Goal: Task Accomplishment & Management: Complete application form

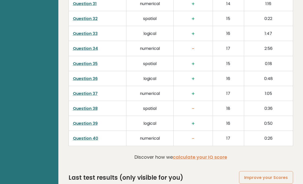
scroll to position [1257, 0]
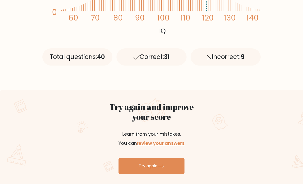
scroll to position [200, 0]
click at [235, 90] on div "Try again and improve your score Learn from your mistakes. You can review your …" at bounding box center [151, 138] width 303 height 97
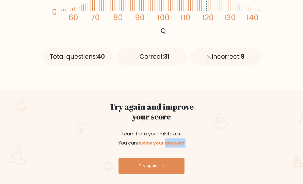
click at [228, 91] on div "Try again and improve your score Learn from your mistakes. You can review your …" at bounding box center [151, 138] width 303 height 97
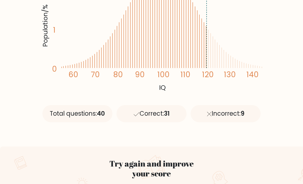
scroll to position [139, 0]
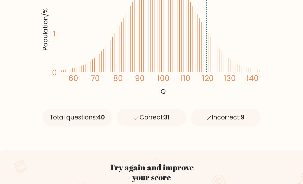
click at [221, 85] on icon "Population/% IQ 0 1 2 60 70 80 90 100 110 120 130 140" at bounding box center [151, 28] width 222 height 137
click at [221, 72] on text "140" at bounding box center [154, 18] width 228 height 132
click at [218, 79] on text "120" at bounding box center [131, 18] width 183 height 132
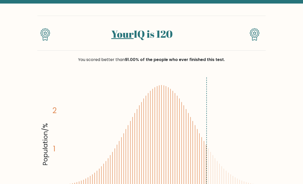
scroll to position [0, 0]
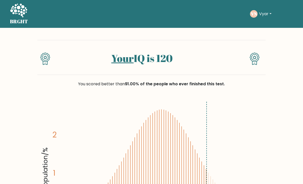
click at [228, 55] on div at bounding box center [236, 61] width 19 height 18
click at [227, 58] on div "Your IQ is 120" at bounding box center [141, 61] width 171 height 18
click at [227, 61] on div "Your IQ is 120" at bounding box center [141, 61] width 171 height 18
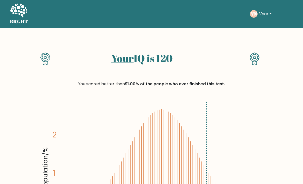
click at [227, 61] on div "Your IQ is 120" at bounding box center [141, 61] width 171 height 18
click at [227, 63] on div "Your IQ is 120" at bounding box center [141, 61] width 171 height 18
click at [234, 71] on div "Your IQ is 120" at bounding box center [151, 57] width 228 height 35
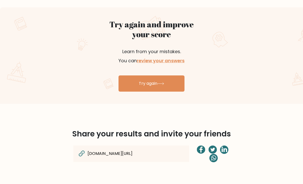
scroll to position [282, 0]
click at [167, 85] on link "Try again" at bounding box center [151, 84] width 66 height 16
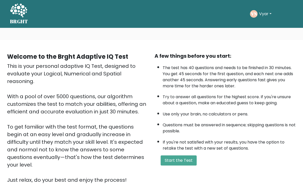
click at [177, 163] on button "Start the Test" at bounding box center [178, 161] width 36 height 10
click at [184, 166] on button "Start the Test" at bounding box center [178, 161] width 36 height 10
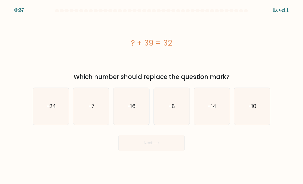
click at [94, 117] on icon "-7" at bounding box center [91, 107] width 36 height 36
click at [151, 95] on input "b. -7" at bounding box center [151, 93] width 0 height 3
radio input "true"
click at [156, 151] on button "Next" at bounding box center [151, 143] width 66 height 16
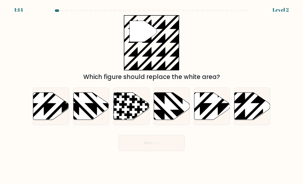
click at [245, 112] on icon at bounding box center [252, 106] width 36 height 27
click at [152, 95] on input "f." at bounding box center [151, 93] width 0 height 3
radio input "true"
click at [259, 113] on icon at bounding box center [251, 106] width 35 height 27
click at [152, 95] on input "f." at bounding box center [151, 93] width 0 height 3
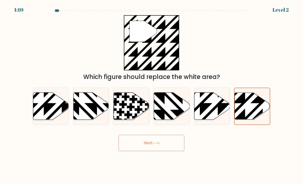
click at [156, 145] on button "Next" at bounding box center [151, 143] width 66 height 16
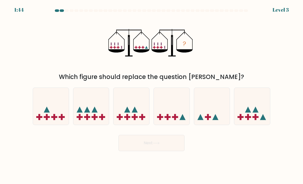
click at [51, 119] on icon at bounding box center [51, 107] width 36 height 30
click at [151, 95] on input "a." at bounding box center [151, 93] width 0 height 3
radio input "true"
click at [175, 114] on icon at bounding box center [172, 107] width 36 height 30
click at [152, 95] on input "d." at bounding box center [151, 93] width 0 height 3
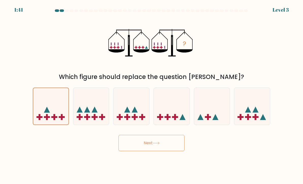
radio input "true"
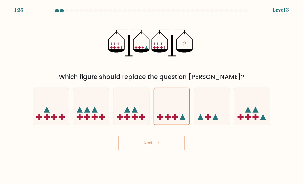
click at [158, 145] on icon at bounding box center [156, 143] width 7 height 3
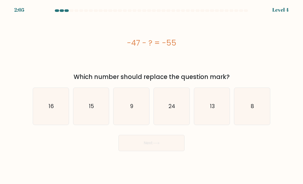
click at [246, 110] on icon "8" at bounding box center [252, 107] width 36 height 36
click at [152, 95] on input "f. 8" at bounding box center [151, 93] width 0 height 3
radio input "true"
click at [142, 146] on button "Next" at bounding box center [151, 143] width 66 height 16
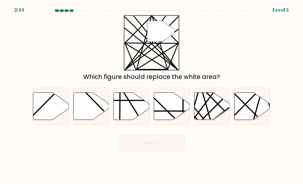
click at [253, 112] on icon at bounding box center [252, 106] width 36 height 27
click at [152, 95] on input "f." at bounding box center [151, 93] width 0 height 3
radio input "true"
click at [213, 119] on icon at bounding box center [212, 106] width 36 height 27
click at [152, 95] on input "e." at bounding box center [151, 93] width 0 height 3
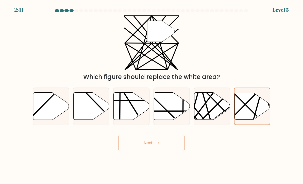
radio input "true"
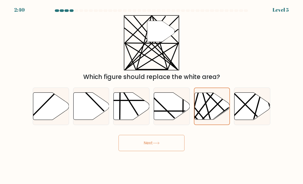
click at [158, 145] on icon at bounding box center [156, 143] width 7 height 3
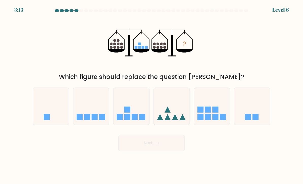
click at [97, 120] on rect at bounding box center [94, 117] width 6 height 6
click at [151, 95] on input "b." at bounding box center [151, 93] width 0 height 3
radio input "true"
click at [148, 142] on button "Next" at bounding box center [151, 143] width 66 height 16
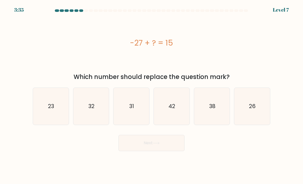
click at [151, 151] on button "Next" at bounding box center [151, 143] width 66 height 16
click at [179, 112] on icon "42" at bounding box center [172, 107] width 36 height 36
click at [152, 95] on input "d. 42" at bounding box center [151, 93] width 0 height 3
radio input "true"
click at [161, 147] on button "Next" at bounding box center [151, 143] width 66 height 16
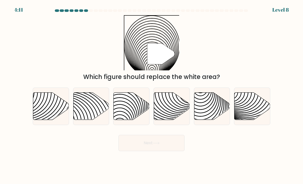
click at [174, 120] on icon at bounding box center [172, 106] width 36 height 27
click at [152, 95] on input "d." at bounding box center [151, 93] width 0 height 3
radio input "true"
click at [133, 120] on icon at bounding box center [120, 93] width 72 height 72
click at [151, 95] on input "c." at bounding box center [151, 93] width 0 height 3
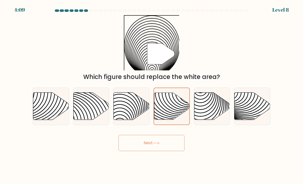
radio input "true"
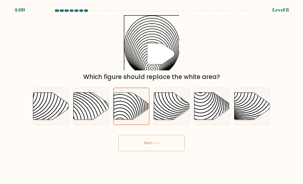
click at [154, 150] on button "Next" at bounding box center [151, 143] width 66 height 16
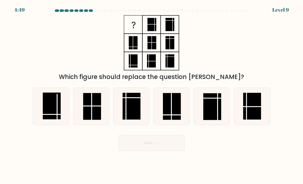
click at [57, 116] on line at bounding box center [57, 107] width 0 height 27
click at [151, 95] on input "a." at bounding box center [151, 93] width 0 height 3
radio input "true"
click at [156, 145] on icon at bounding box center [156, 143] width 7 height 3
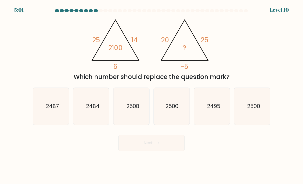
click at [253, 110] on text "-2500" at bounding box center [252, 106] width 16 height 7
click at [152, 95] on input "f. -2500" at bounding box center [151, 93] width 0 height 3
radio input "true"
click at [171, 150] on button "Next" at bounding box center [151, 143] width 66 height 16
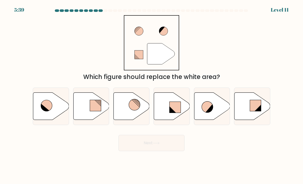
click at [170, 108] on rect at bounding box center [174, 107] width 11 height 11
click at [152, 95] on input "d." at bounding box center [151, 93] width 0 height 3
radio input "true"
click at [180, 148] on button "Next" at bounding box center [151, 143] width 66 height 16
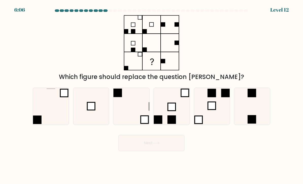
click at [96, 117] on icon at bounding box center [91, 107] width 36 height 36
click at [151, 95] on input "b." at bounding box center [151, 93] width 0 height 3
radio input "true"
click at [162, 149] on button "Next" at bounding box center [151, 143] width 66 height 16
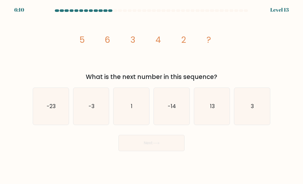
click at [249, 117] on icon "3" at bounding box center [252, 107] width 36 height 36
click at [152, 95] on input "f. 3" at bounding box center [151, 93] width 0 height 3
radio input "true"
click at [150, 151] on button "Next" at bounding box center [151, 143] width 66 height 16
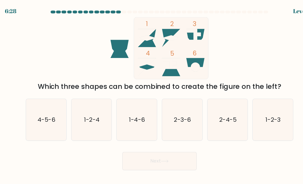
click at [164, 110] on text "2-3-6" at bounding box center [171, 106] width 15 height 7
click at [152, 95] on input "d. 2-3-6" at bounding box center [151, 93] width 0 height 3
radio input "true"
click at [146, 150] on button "Next" at bounding box center [151, 143] width 66 height 16
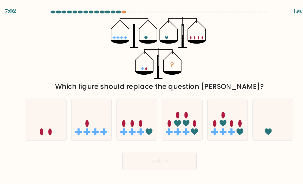
click at [38, 125] on div at bounding box center [51, 107] width 36 height 38
click at [151, 95] on input "a." at bounding box center [151, 93] width 0 height 3
radio input "true"
click at [88, 118] on icon at bounding box center [91, 107] width 36 height 30
click at [151, 95] on input "b." at bounding box center [151, 93] width 0 height 3
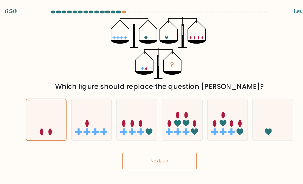
radio input "true"
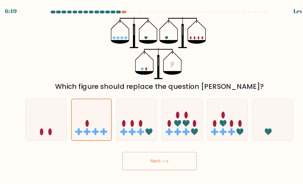
click at [131, 114] on icon at bounding box center [131, 107] width 36 height 30
click at [151, 95] on input "c." at bounding box center [151, 93] width 0 height 3
radio input "true"
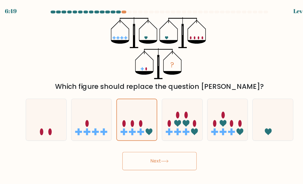
click at [240, 114] on icon at bounding box center [252, 107] width 36 height 30
click at [152, 95] on input "f." at bounding box center [151, 93] width 0 height 3
radio input "true"
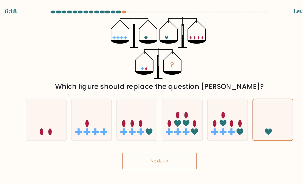
click at [49, 117] on icon at bounding box center [51, 107] width 36 height 30
click at [151, 95] on input "a." at bounding box center [151, 93] width 0 height 3
radio input "true"
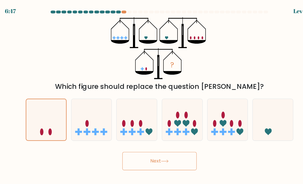
click at [154, 150] on button "Next" at bounding box center [151, 143] width 66 height 16
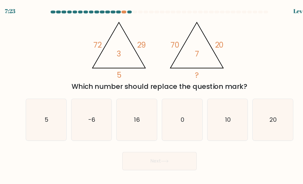
click at [195, 77] on div "@import url('https://fonts.googleapis.com/css?family=Abril+Fatface:400,100,100i…" at bounding box center [151, 48] width 243 height 66
click at [197, 113] on icon "10" at bounding box center [212, 107] width 36 height 36
click at [152, 95] on input "e. 10" at bounding box center [151, 93] width 0 height 3
radio input "true"
click at [150, 146] on button "Next" at bounding box center [151, 143] width 66 height 16
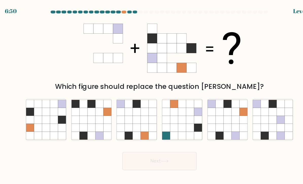
click at [208, 117] on icon at bounding box center [211, 113] width 7 height 7
click at [152, 95] on input "e." at bounding box center [151, 93] width 0 height 3
radio input "true"
click at [153, 146] on button "Next" at bounding box center [151, 143] width 66 height 16
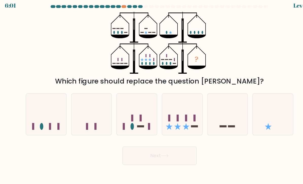
click at [113, 118] on icon at bounding box center [131, 107] width 36 height 30
click at [151, 95] on input "c." at bounding box center [151, 93] width 0 height 3
radio input "true"
click at [40, 118] on icon at bounding box center [51, 107] width 36 height 30
click at [151, 95] on input "a." at bounding box center [151, 93] width 0 height 3
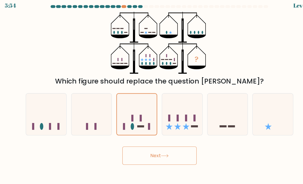
radio input "true"
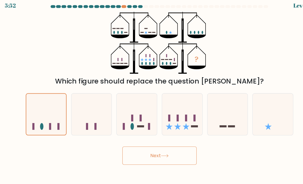
click at [79, 118] on icon at bounding box center [91, 107] width 36 height 30
click at [151, 95] on input "b." at bounding box center [151, 93] width 0 height 3
radio input "true"
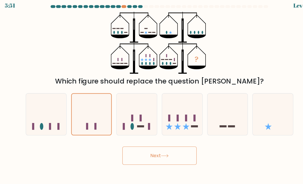
click at [205, 117] on rect at bounding box center [208, 117] width 6 height 2
click at [152, 95] on input "e." at bounding box center [151, 93] width 0 height 3
radio input "true"
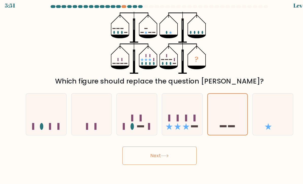
click at [243, 115] on icon at bounding box center [252, 107] width 36 height 30
click at [152, 95] on input "f." at bounding box center [151, 93] width 0 height 3
radio input "true"
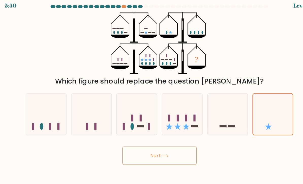
click at [123, 113] on icon at bounding box center [131, 107] width 36 height 30
click at [151, 95] on input "c." at bounding box center [151, 93] width 0 height 3
radio input "true"
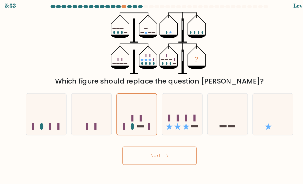
click at [163, 112] on icon at bounding box center [172, 107] width 36 height 30
click at [152, 95] on input "d." at bounding box center [151, 93] width 0 height 3
radio input "true"
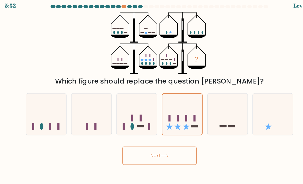
click at [152, 143] on button "Next" at bounding box center [151, 143] width 66 height 16
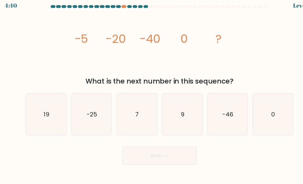
click at [240, 102] on icon "0" at bounding box center [252, 107] width 36 height 36
click at [152, 95] on input "f. 0" at bounding box center [151, 93] width 0 height 3
radio input "true"
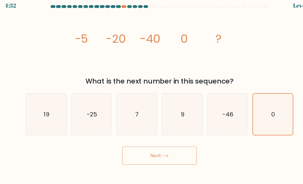
click at [148, 138] on button "Next" at bounding box center [151, 143] width 66 height 16
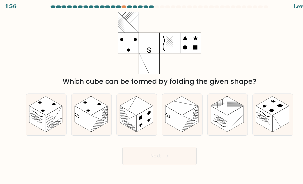
click at [17, 9] on form at bounding box center [151, 80] width 303 height 142
click at [197, 114] on rect at bounding box center [204, 110] width 15 height 23
click at [152, 95] on input "e." at bounding box center [151, 93] width 0 height 3
radio input "true"
click at [259, 110] on icon at bounding box center [252, 106] width 36 height 37
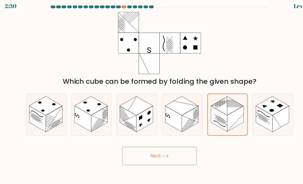
click at [152, 95] on input "f." at bounding box center [151, 93] width 0 height 3
radio input "true"
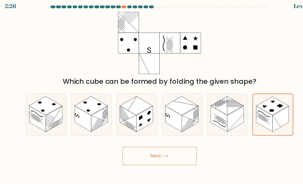
click at [197, 108] on rect at bounding box center [204, 110] width 15 height 23
click at [152, 95] on input "e." at bounding box center [151, 93] width 0 height 3
radio input "true"
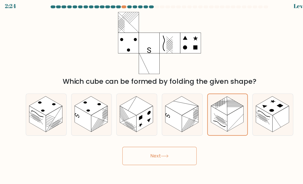
click at [251, 103] on rect at bounding box center [258, 110] width 15 height 23
click at [152, 95] on input "f." at bounding box center [151, 93] width 0 height 3
radio input "true"
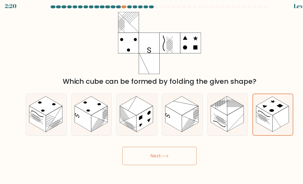
click at [200, 112] on rect at bounding box center [204, 110] width 15 height 23
click at [152, 95] on input "e." at bounding box center [151, 93] width 0 height 3
radio input "true"
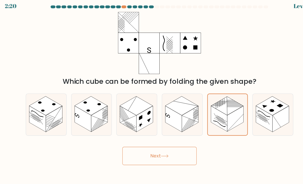
click at [241, 114] on line at bounding box center [243, 109] width 5 height 7
click at [152, 95] on input "f." at bounding box center [151, 93] width 0 height 3
radio input "true"
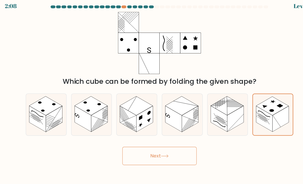
click at [252, 110] on rect at bounding box center [258, 110] width 14 height 23
click at [152, 95] on input "f." at bounding box center [151, 93] width 0 height 3
click at [164, 138] on button "Next" at bounding box center [151, 143] width 66 height 16
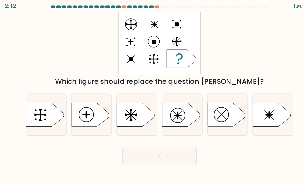
click at [243, 112] on icon at bounding box center [250, 106] width 33 height 21
click at [152, 95] on input "f." at bounding box center [151, 93] width 0 height 3
radio input "true"
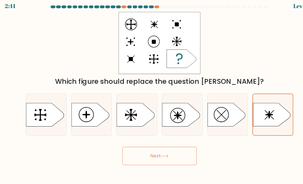
click at [168, 109] on icon at bounding box center [170, 106] width 33 height 21
click at [152, 95] on input "d." at bounding box center [151, 93] width 0 height 3
radio input "true"
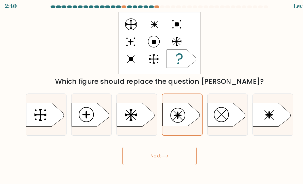
click at [77, 112] on icon at bounding box center [89, 106] width 33 height 21
click at [151, 95] on input "b." at bounding box center [151, 93] width 0 height 3
radio input "true"
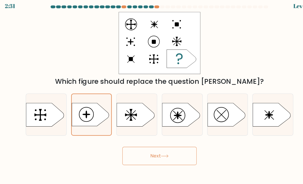
click at [125, 141] on button "Next" at bounding box center [151, 143] width 66 height 16
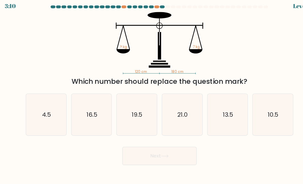
click at [38, 117] on icon "4.5" at bounding box center [51, 107] width 36 height 36
click at [151, 95] on input "a. 4.5" at bounding box center [151, 93] width 0 height 3
radio input "true"
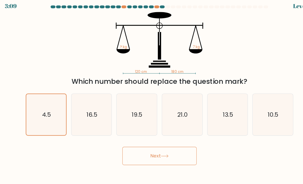
click at [156, 138] on button "Next" at bounding box center [151, 143] width 66 height 16
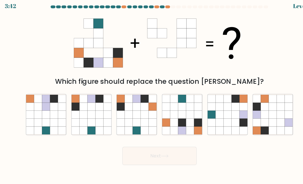
click at [161, 101] on icon at bounding box center [164, 99] width 7 height 7
click at [152, 95] on input "d." at bounding box center [151, 93] width 0 height 3
radio input "true"
click at [160, 141] on button "Next" at bounding box center [151, 143] width 66 height 16
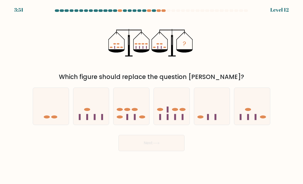
click at [173, 111] on ellipse at bounding box center [175, 109] width 6 height 3
click at [152, 95] on input "d." at bounding box center [151, 93] width 0 height 3
radio input "true"
click at [169, 151] on button "Next" at bounding box center [151, 143] width 66 height 16
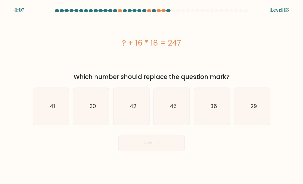
click at [50, 110] on text "-41" at bounding box center [51, 106] width 8 height 7
click at [151, 95] on input "a. -41" at bounding box center [151, 93] width 0 height 3
radio input "true"
click at [178, 149] on button "Next" at bounding box center [151, 143] width 66 height 16
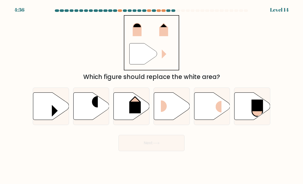
click at [94, 102] on rect at bounding box center [92, 101] width 12 height 11
click at [151, 95] on input "b." at bounding box center [151, 93] width 0 height 3
radio input "true"
click at [213, 113] on rect at bounding box center [215, 106] width 12 height 11
click at [152, 95] on input "e." at bounding box center [151, 93] width 0 height 3
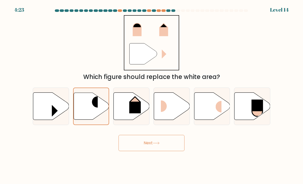
radio input "true"
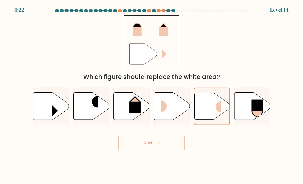
click at [166, 112] on rect at bounding box center [167, 106] width 12 height 11
click at [152, 95] on input "d." at bounding box center [151, 93] width 0 height 3
radio input "true"
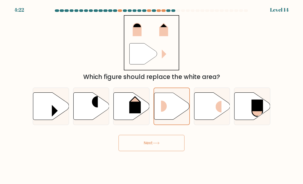
click at [213, 113] on rect at bounding box center [215, 106] width 12 height 11
click at [152, 95] on input "e." at bounding box center [151, 93] width 0 height 3
radio input "true"
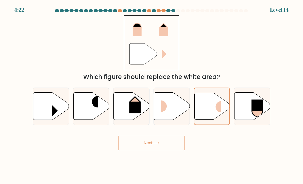
click at [163, 112] on rect at bounding box center [167, 106] width 12 height 11
click at [152, 95] on input "d." at bounding box center [151, 93] width 0 height 3
radio input "true"
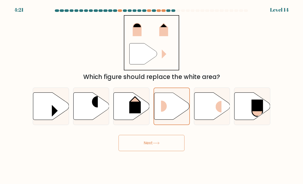
click at [209, 112] on icon at bounding box center [212, 106] width 36 height 27
click at [152, 95] on input "e." at bounding box center [151, 93] width 0 height 3
radio input "true"
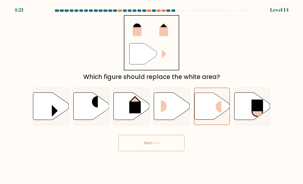
click at [209, 109] on icon at bounding box center [211, 106] width 35 height 27
click at [152, 95] on input "e." at bounding box center [151, 93] width 0 height 3
click at [214, 112] on rect at bounding box center [215, 106] width 12 height 11
click at [152, 95] on input "e." at bounding box center [151, 93] width 0 height 3
click at [168, 112] on rect at bounding box center [167, 106] width 12 height 11
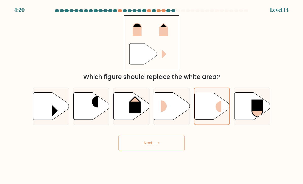
click at [152, 95] on input "d." at bounding box center [151, 93] width 0 height 3
radio input "true"
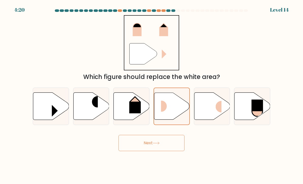
click at [213, 113] on rect at bounding box center [215, 106] width 12 height 11
click at [152, 95] on input "e." at bounding box center [151, 93] width 0 height 3
radio input "true"
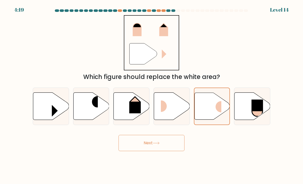
click at [167, 108] on rect at bounding box center [167, 106] width 12 height 11
click at [152, 95] on input "d." at bounding box center [151, 93] width 0 height 3
radio input "true"
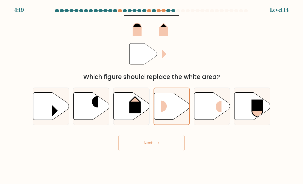
click at [205, 110] on icon at bounding box center [212, 106] width 36 height 27
click at [152, 95] on input "e." at bounding box center [151, 93] width 0 height 3
radio input "true"
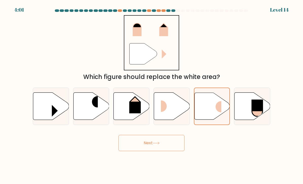
click at [161, 112] on rect at bounding box center [167, 106] width 12 height 11
click at [152, 95] on input "d." at bounding box center [151, 93] width 0 height 3
radio input "true"
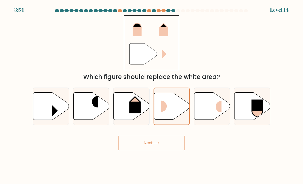
click at [142, 143] on button "Next" at bounding box center [151, 143] width 66 height 16
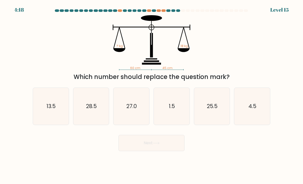
click at [90, 110] on text "28.5" at bounding box center [91, 106] width 11 height 7
click at [151, 95] on input "b. 28.5" at bounding box center [151, 93] width 0 height 3
radio input "true"
click at [136, 110] on text "27.0" at bounding box center [131, 106] width 10 height 7
click at [151, 95] on input "c. 27.0" at bounding box center [151, 93] width 0 height 3
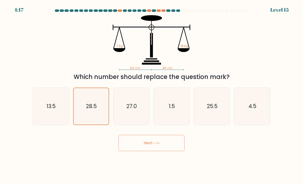
radio input "true"
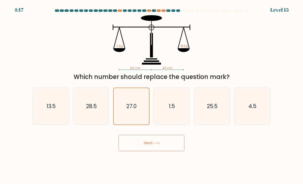
click at [214, 110] on text "25.5" at bounding box center [212, 106] width 11 height 7
click at [152, 95] on input "e. 25.5" at bounding box center [151, 93] width 0 height 3
radio input "true"
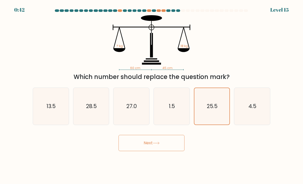
click at [33, 110] on icon "13.5" at bounding box center [51, 107] width 36 height 36
click at [151, 95] on input "a. 13.5" at bounding box center [151, 93] width 0 height 3
radio input "true"
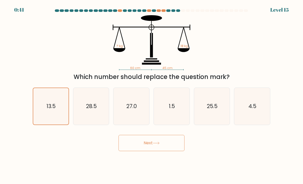
click at [147, 151] on button "Next" at bounding box center [151, 143] width 66 height 16
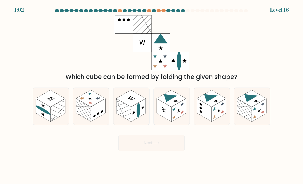
click at [87, 107] on rect at bounding box center [90, 98] width 29 height 17
click at [151, 95] on input "b." at bounding box center [151, 93] width 0 height 3
radio input "true"
click at [148, 151] on button "Next" at bounding box center [151, 143] width 66 height 16
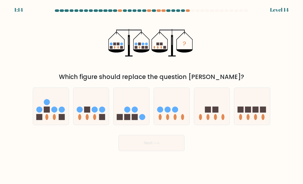
click at [145, 101] on icon at bounding box center [131, 107] width 36 height 30
click at [151, 95] on input "c." at bounding box center [151, 93] width 0 height 3
radio input "true"
click at [156, 145] on icon at bounding box center [156, 143] width 7 height 3
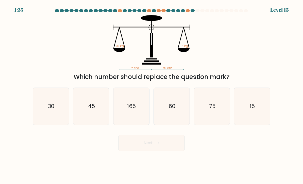
click at [183, 106] on icon "60" at bounding box center [172, 107] width 36 height 36
click at [152, 95] on input "d. 60" at bounding box center [151, 93] width 0 height 3
radio input "true"
click at [156, 140] on button "Next" at bounding box center [151, 143] width 66 height 16
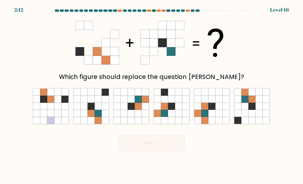
click at [98, 117] on icon at bounding box center [98, 113] width 7 height 7
click at [151, 95] on input "b." at bounding box center [151, 93] width 0 height 3
radio input "true"
click at [151, 148] on button "Next" at bounding box center [151, 143] width 66 height 16
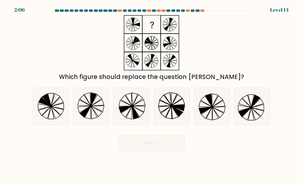
click at [135, 102] on icon at bounding box center [131, 107] width 36 height 36
click at [151, 95] on input "c." at bounding box center [151, 93] width 0 height 3
radio input "true"
click at [216, 112] on icon at bounding box center [218, 110] width 13 height 6
click at [152, 95] on input "e." at bounding box center [151, 93] width 0 height 3
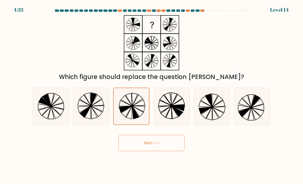
radio input "true"
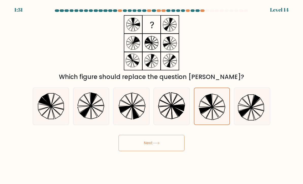
click at [159, 145] on icon at bounding box center [156, 143] width 7 height 3
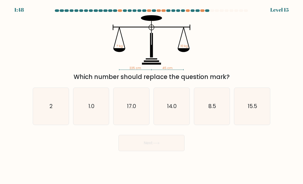
click at [63, 119] on icon "2" at bounding box center [51, 107] width 36 height 36
click at [151, 95] on input "a. 2" at bounding box center [151, 93] width 0 height 3
radio input "true"
click at [150, 150] on button "Next" at bounding box center [151, 143] width 66 height 16
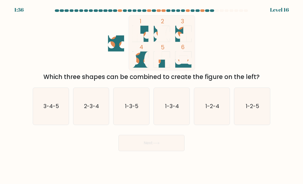
click at [179, 120] on icon "1-3-4" at bounding box center [172, 107] width 36 height 36
click at [152, 95] on input "d. 1-3-4" at bounding box center [151, 93] width 0 height 3
radio input "true"
click at [133, 119] on icon "1-3-5" at bounding box center [131, 107] width 36 height 36
click at [151, 95] on input "c. 1-3-5" at bounding box center [151, 93] width 0 height 3
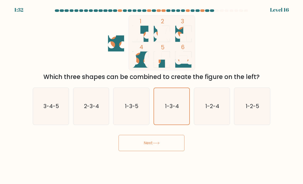
radio input "true"
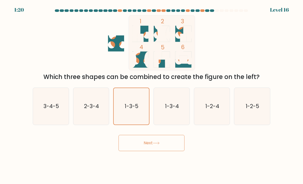
click at [165, 149] on button "Next" at bounding box center [151, 143] width 66 height 16
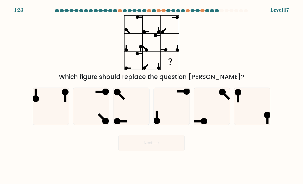
click at [90, 113] on icon at bounding box center [91, 107] width 36 height 36
click at [151, 95] on input "b." at bounding box center [151, 93] width 0 height 3
radio input "true"
click at [181, 109] on icon at bounding box center [172, 107] width 36 height 36
click at [152, 95] on input "d." at bounding box center [151, 93] width 0 height 3
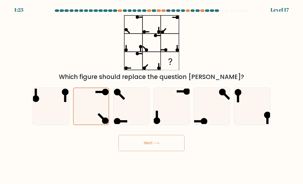
radio input "true"
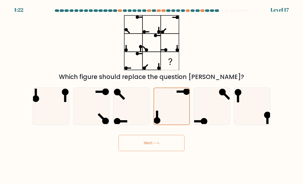
click at [176, 112] on icon at bounding box center [171, 106] width 35 height 35
click at [152, 95] on input "d." at bounding box center [151, 93] width 0 height 3
click at [168, 114] on icon at bounding box center [171, 106] width 35 height 35
click at [152, 95] on input "d." at bounding box center [151, 93] width 0 height 3
click at [85, 120] on icon at bounding box center [91, 107] width 36 height 36
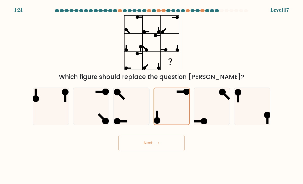
click at [151, 95] on input "b." at bounding box center [151, 93] width 0 height 3
radio input "true"
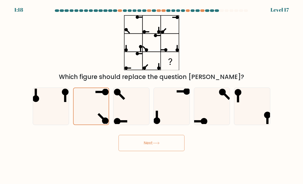
click at [184, 117] on icon at bounding box center [172, 107] width 36 height 36
click at [152, 95] on input "d." at bounding box center [151, 93] width 0 height 3
radio input "true"
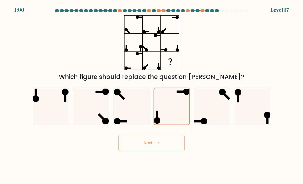
click at [159, 145] on button "Next" at bounding box center [151, 143] width 66 height 16
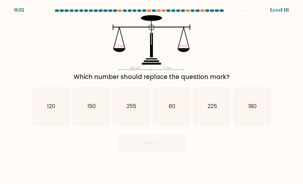
click at [86, 121] on icon "150" at bounding box center [91, 107] width 36 height 36
click at [151, 95] on input "b. 150" at bounding box center [151, 93] width 0 height 3
radio input "true"
click at [138, 145] on button "Next" at bounding box center [151, 143] width 66 height 16
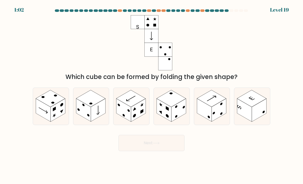
click at [268, 125] on icon at bounding box center [252, 106] width 36 height 37
click at [152, 95] on input "f." at bounding box center [151, 93] width 0 height 3
radio input "true"
click at [259, 21] on div "Which cube can be formed by folding the given shape?" at bounding box center [151, 48] width 243 height 66
click at [166, 147] on button "Next" at bounding box center [151, 143] width 66 height 16
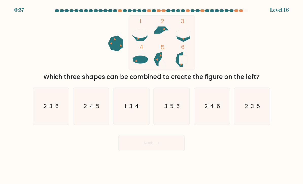
click at [252, 119] on icon "2-3-5" at bounding box center [252, 107] width 36 height 36
click at [152, 95] on input "f. 2-3-5" at bounding box center [151, 93] width 0 height 3
radio input "true"
click at [158, 141] on button "Next" at bounding box center [151, 143] width 66 height 16
click at [155, 151] on button "Next" at bounding box center [151, 143] width 66 height 16
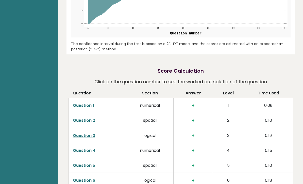
scroll to position [693, 0]
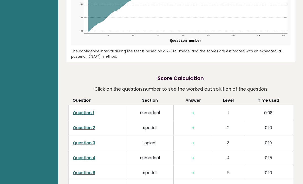
click at [195, 110] on h3 "+" at bounding box center [192, 113] width 31 height 6
click at [192, 110] on h3 "+" at bounding box center [192, 113] width 31 height 6
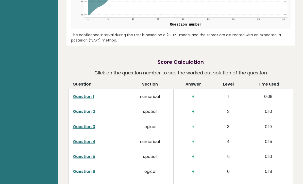
scroll to position [710, 0]
click at [154, 134] on td "numerical" at bounding box center [149, 141] width 47 height 15
click at [88, 89] on td "Question 1" at bounding box center [97, 96] width 58 height 15
click at [90, 94] on link "Question 1" at bounding box center [83, 97] width 21 height 6
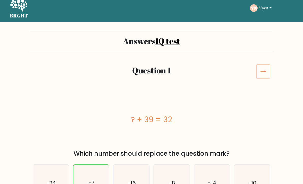
scroll to position [6, 0]
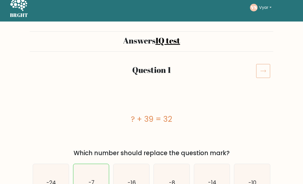
click at [267, 66] on icon at bounding box center [263, 71] width 14 height 14
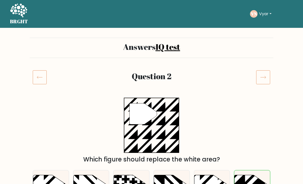
click at [261, 76] on icon at bounding box center [263, 77] width 14 height 14
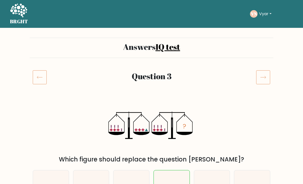
click at [259, 78] on icon at bounding box center [263, 77] width 14 height 14
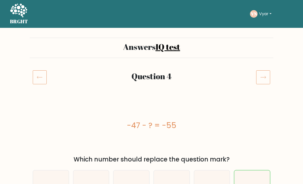
click at [262, 79] on icon at bounding box center [263, 77] width 14 height 14
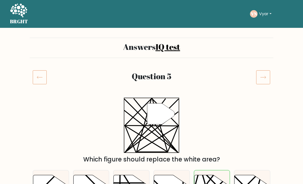
click at [262, 78] on icon at bounding box center [263, 77] width 14 height 14
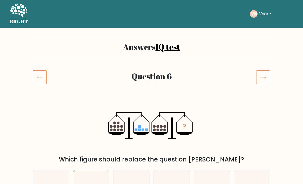
click at [263, 77] on icon at bounding box center [263, 77] width 14 height 14
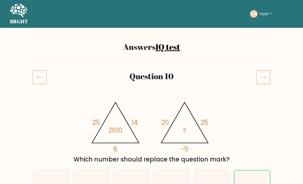
click at [263, 77] on icon at bounding box center [263, 77] width 14 height 14
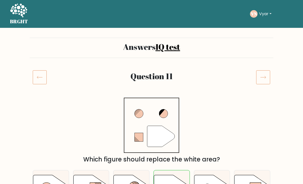
click at [264, 76] on icon at bounding box center [263, 77] width 14 height 14
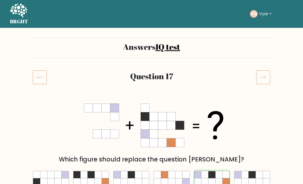
click at [264, 77] on icon at bounding box center [263, 77] width 14 height 14
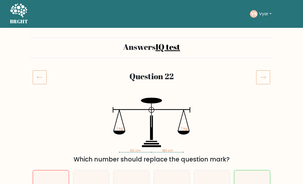
click at [264, 77] on icon at bounding box center [262, 77] width 5 height 3
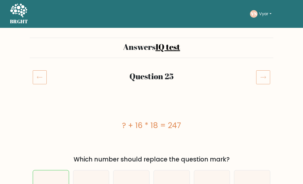
click at [264, 77] on icon at bounding box center [263, 77] width 14 height 14
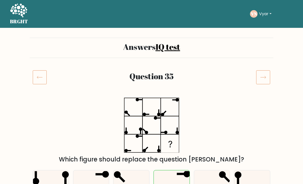
click at [40, 73] on icon at bounding box center [40, 77] width 14 height 14
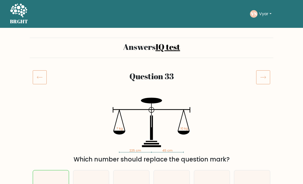
click at [39, 73] on icon at bounding box center [40, 77] width 14 height 14
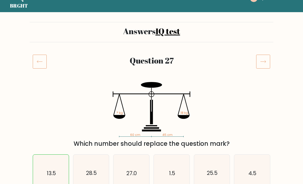
scroll to position [45, 0]
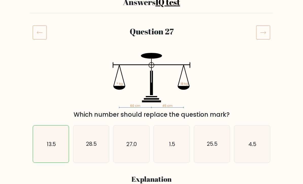
click at [263, 33] on icon at bounding box center [263, 33] width 14 height 14
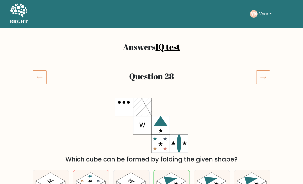
click at [37, 70] on icon at bounding box center [40, 77] width 14 height 14
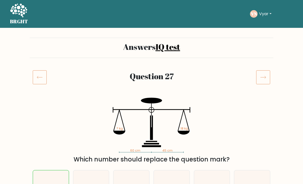
click at [40, 71] on rect at bounding box center [40, 78] width 14 height 14
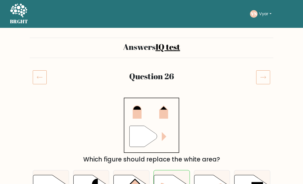
click at [40, 73] on icon at bounding box center [40, 77] width 14 height 14
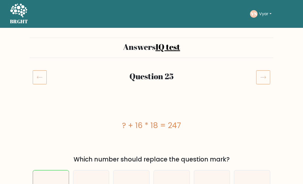
click at [35, 75] on icon at bounding box center [40, 77] width 14 height 14
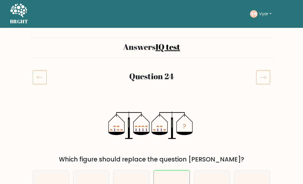
scroll to position [20, 0]
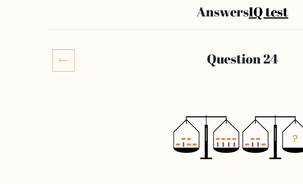
click at [40, 56] on icon at bounding box center [40, 57] width 14 height 14
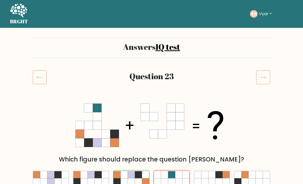
click at [61, 90] on div "Question 23" at bounding box center [151, 83] width 243 height 26
click at [42, 81] on icon at bounding box center [40, 77] width 14 height 14
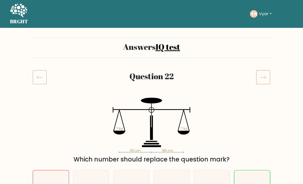
click at [39, 80] on icon at bounding box center [40, 77] width 14 height 14
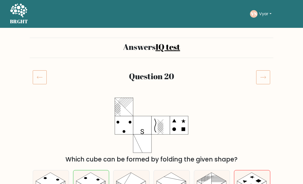
click at [35, 77] on icon at bounding box center [40, 77] width 14 height 14
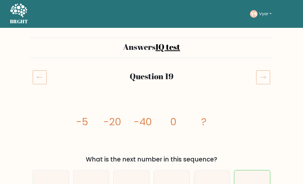
click at [261, 76] on icon at bounding box center [263, 77] width 14 height 14
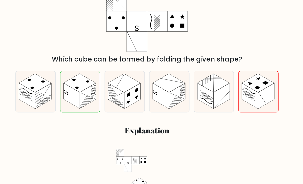
scroll to position [99, 0]
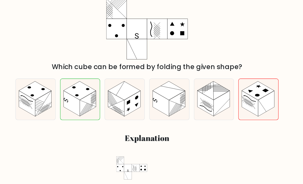
click at [197, 95] on rect at bounding box center [204, 93] width 15 height 23
radio input "true"
click at [197, 95] on rect at bounding box center [204, 93] width 14 height 23
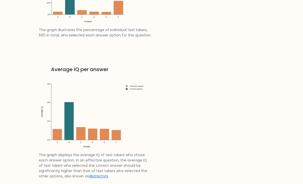
click at [195, 124] on div "Percentage per answer The graph illustrates the percentage of individual test t…" at bounding box center [151, 61] width 231 height 269
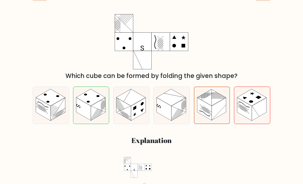
scroll to position [0, 0]
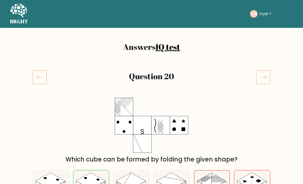
click at [40, 71] on icon at bounding box center [40, 77] width 14 height 14
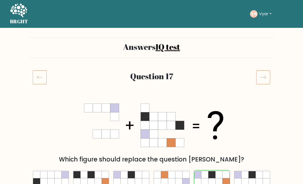
click at [39, 72] on icon at bounding box center [40, 77] width 14 height 14
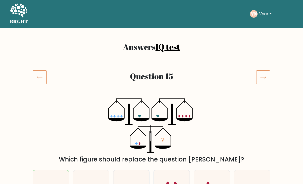
click at [42, 71] on rect at bounding box center [40, 78] width 14 height 14
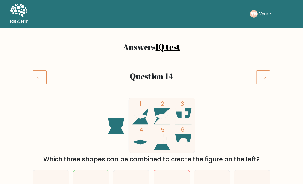
click at [40, 78] on icon at bounding box center [40, 77] width 14 height 14
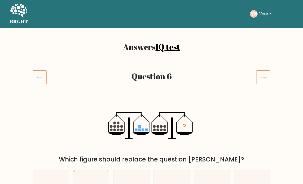
click at [46, 72] on icon at bounding box center [40, 77] width 14 height 14
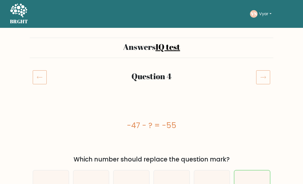
click at [46, 72] on icon at bounding box center [40, 77] width 14 height 14
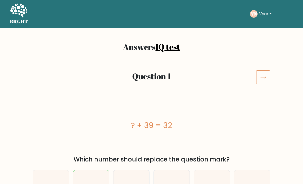
click at [19, 20] on h5 "BRGHT" at bounding box center [19, 21] width 18 height 6
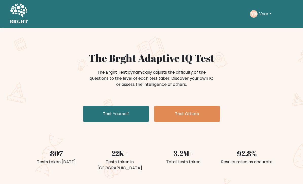
click at [126, 112] on link "Test Yourself" at bounding box center [116, 114] width 66 height 16
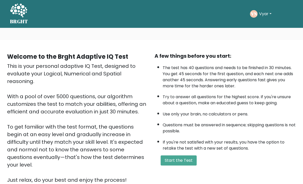
click at [181, 164] on button "Start the Test" at bounding box center [178, 161] width 36 height 10
click at [31, 179] on div "Welcome to the Brght Adaptive IQ Test This is your personal adaptive IQ Test, d…" at bounding box center [151, 120] width 296 height 144
click at [182, 166] on button "Start the Test" at bounding box center [178, 161] width 36 height 10
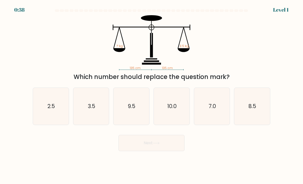
click at [98, 123] on icon "3.5" at bounding box center [91, 107] width 36 height 36
click at [151, 95] on input "b. 3.5" at bounding box center [151, 93] width 0 height 3
radio input "true"
click at [143, 147] on button "Next" at bounding box center [151, 143] width 66 height 16
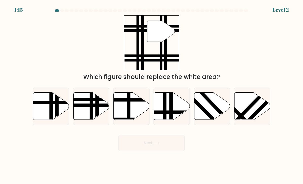
click at [86, 108] on icon at bounding box center [91, 106] width 36 height 27
click at [151, 95] on input "b." at bounding box center [151, 93] width 0 height 3
radio input "true"
click at [163, 150] on button "Next" at bounding box center [151, 143] width 66 height 16
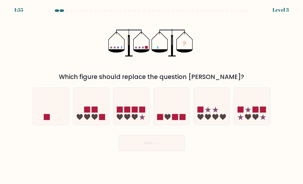
click at [54, 118] on icon at bounding box center [51, 107] width 36 height 30
click at [151, 95] on input "a." at bounding box center [151, 93] width 0 height 3
radio input "true"
click at [159, 145] on icon at bounding box center [156, 143] width 7 height 3
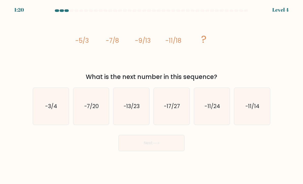
click at [129, 110] on text "-13/23" at bounding box center [131, 106] width 16 height 7
click at [151, 95] on input "c. -13/23" at bounding box center [151, 93] width 0 height 3
radio input "true"
click at [162, 142] on button "Next" at bounding box center [151, 143] width 66 height 16
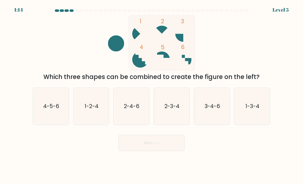
click at [48, 117] on icon "4-5-6" at bounding box center [51, 107] width 36 height 36
click at [151, 95] on input "a. 4-5-6" at bounding box center [151, 93] width 0 height 3
radio input "true"
click at [147, 140] on button "Next" at bounding box center [151, 143] width 66 height 16
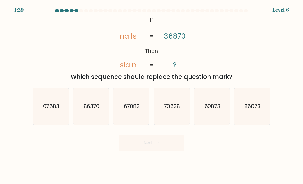
click at [51, 119] on icon "07683" at bounding box center [51, 107] width 36 height 36
click at [151, 95] on input "a. 07683" at bounding box center [151, 93] width 0 height 3
radio input "true"
click at [153, 151] on button "Next" at bounding box center [151, 143] width 66 height 16
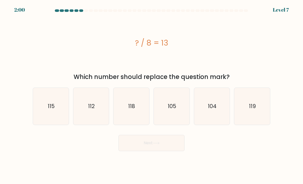
click at [129, 116] on icon "118" at bounding box center [131, 107] width 36 height 36
click at [151, 95] on input "c. 118" at bounding box center [151, 93] width 0 height 3
radio input "true"
click at [210, 110] on text "104" at bounding box center [212, 106] width 9 height 7
click at [152, 95] on input "e. 104" at bounding box center [151, 93] width 0 height 3
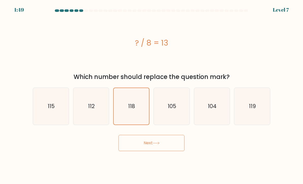
radio input "true"
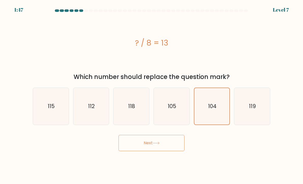
click at [142, 151] on button "Next" at bounding box center [151, 143] width 66 height 16
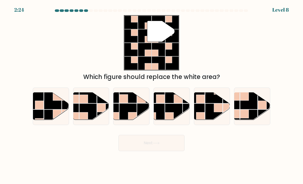
click at [242, 118] on rect at bounding box center [244, 114] width 9 height 9
click at [152, 95] on input "f." at bounding box center [151, 93] width 0 height 3
radio input "true"
click at [98, 100] on rect at bounding box center [105, 94] width 17 height 17
click at [151, 95] on input "b." at bounding box center [151, 93] width 0 height 3
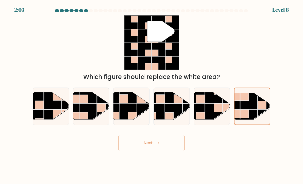
radio input "true"
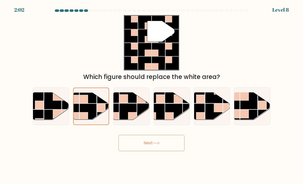
click at [151, 151] on button "Next" at bounding box center [151, 143] width 66 height 16
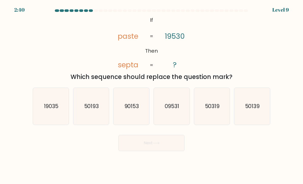
click at [264, 103] on icon "50139" at bounding box center [252, 107] width 36 height 36
click at [152, 95] on input "f. 50139" at bounding box center [151, 93] width 0 height 3
radio input "true"
click at [139, 149] on button "Next" at bounding box center [151, 143] width 66 height 16
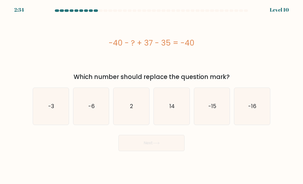
click at [137, 112] on icon "2" at bounding box center [131, 107] width 36 height 36
click at [151, 95] on input "c. 2" at bounding box center [151, 93] width 0 height 3
radio input "true"
click at [171, 149] on button "Next" at bounding box center [151, 143] width 66 height 16
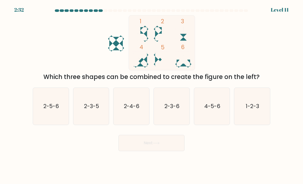
click at [251, 110] on text "1-2-3" at bounding box center [252, 106] width 13 height 7
click at [152, 95] on input "f. 1-2-3" at bounding box center [151, 93] width 0 height 3
radio input "true"
click at [145, 27] on rect at bounding box center [161, 42] width 66 height 55
click at [159, 145] on button "Next" at bounding box center [151, 143] width 66 height 16
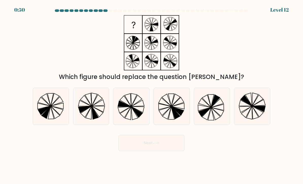
click at [83, 120] on icon at bounding box center [91, 107] width 36 height 36
click at [151, 95] on input "b." at bounding box center [151, 93] width 0 height 3
radio input "true"
click at [167, 148] on button "Next" at bounding box center [151, 143] width 66 height 16
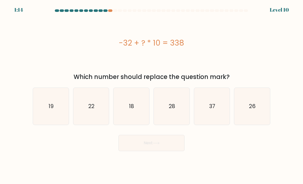
click at [218, 112] on icon "37" at bounding box center [212, 107] width 36 height 36
click at [152, 95] on input "e. 37" at bounding box center [151, 93] width 0 height 3
radio input "true"
click at [153, 151] on button "Next" at bounding box center [151, 143] width 66 height 16
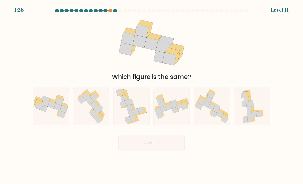
click at [41, 110] on icon at bounding box center [39, 106] width 8 height 7
click at [151, 95] on input "a." at bounding box center [151, 93] width 0 height 3
radio input "true"
click at [158, 146] on button "Next" at bounding box center [151, 143] width 66 height 16
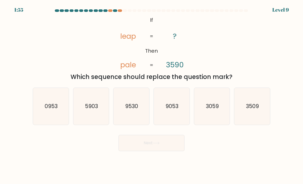
click at [166, 121] on icon "9053" at bounding box center [172, 107] width 36 height 36
click at [152, 95] on input "d. 9053" at bounding box center [151, 93] width 0 height 3
radio input "true"
click at [92, 122] on icon "5903" at bounding box center [91, 107] width 36 height 36
click at [151, 95] on input "b. 5903" at bounding box center [151, 93] width 0 height 3
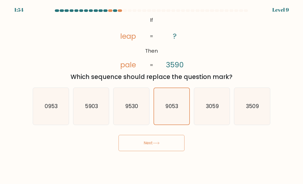
radio input "true"
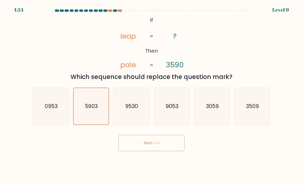
click at [57, 122] on icon "0953" at bounding box center [51, 107] width 36 height 36
click at [151, 95] on input "a. 0953" at bounding box center [151, 93] width 0 height 3
radio input "true"
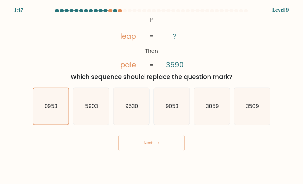
click at [134, 145] on button "Next" at bounding box center [151, 143] width 66 height 16
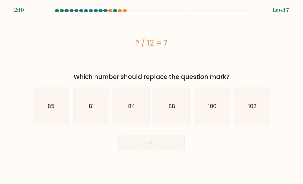
click at [134, 110] on text "84" at bounding box center [131, 106] width 7 height 7
click at [151, 95] on input "c. 84" at bounding box center [151, 93] width 0 height 3
radio input "true"
click at [150, 151] on button "Next" at bounding box center [151, 143] width 66 height 16
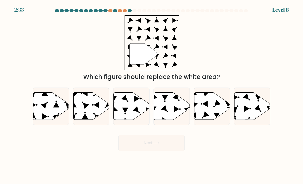
click at [259, 119] on icon at bounding box center [252, 106] width 36 height 27
click at [152, 95] on input "f." at bounding box center [151, 93] width 0 height 3
radio input "true"
click at [159, 150] on button "Next" at bounding box center [151, 143] width 66 height 16
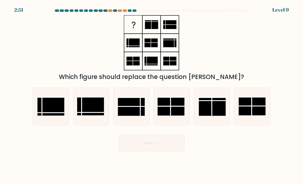
click at [133, 122] on icon at bounding box center [131, 107] width 36 height 36
click at [151, 95] on input "c." at bounding box center [151, 93] width 0 height 3
radio input "true"
click at [142, 150] on button "Next" at bounding box center [151, 143] width 66 height 16
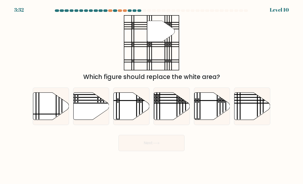
click at [206, 109] on icon at bounding box center [212, 106] width 36 height 27
click at [152, 95] on input "e." at bounding box center [151, 93] width 0 height 3
radio input "true"
click at [177, 100] on line at bounding box center [160, 100] width 72 height 0
click at [152, 95] on input "d." at bounding box center [151, 93] width 0 height 3
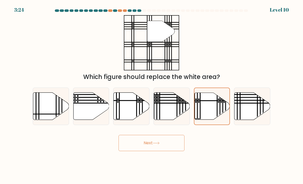
radio input "true"
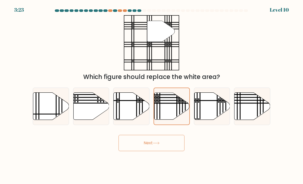
click at [141, 150] on button "Next" at bounding box center [151, 143] width 66 height 16
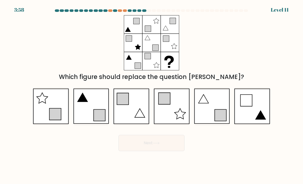
click at [208, 113] on icon at bounding box center [212, 106] width 36 height 35
click at [152, 95] on input "e." at bounding box center [151, 93] width 0 height 3
radio input "true"
click at [90, 117] on icon at bounding box center [91, 106] width 36 height 35
click at [151, 95] on input "b." at bounding box center [151, 93] width 0 height 3
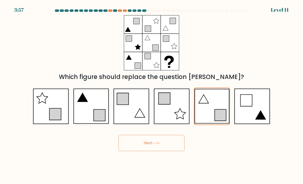
radio input "true"
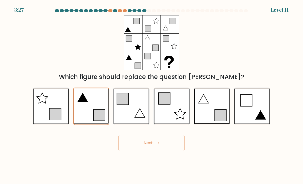
click at [215, 108] on icon at bounding box center [212, 106] width 36 height 35
click at [152, 95] on input "e." at bounding box center [151, 93] width 0 height 3
radio input "true"
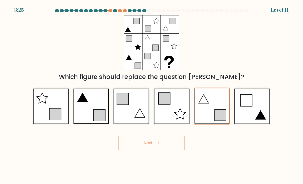
click at [147, 149] on button "Next" at bounding box center [151, 143] width 66 height 16
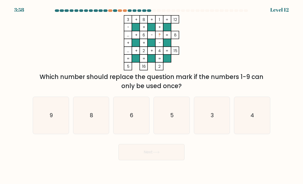
click at [169, 121] on icon "5" at bounding box center [172, 116] width 36 height 36
click at [152, 95] on input "d. 5" at bounding box center [151, 93] width 0 height 3
radio input "true"
click at [143, 160] on button "Next" at bounding box center [151, 152] width 66 height 16
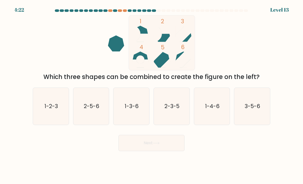
click at [101, 122] on icon "2-5-6" at bounding box center [91, 107] width 36 height 36
click at [151, 95] on input "b. 2-5-6" at bounding box center [151, 93] width 0 height 3
radio input "true"
click at [139, 148] on button "Next" at bounding box center [151, 143] width 66 height 16
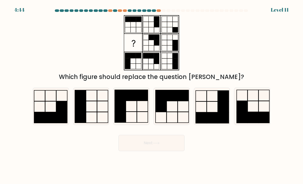
click at [173, 115] on icon at bounding box center [172, 107] width 36 height 36
click at [152, 95] on input "d." at bounding box center [151, 93] width 0 height 3
radio input "true"
click at [144, 147] on button "Next" at bounding box center [151, 143] width 66 height 16
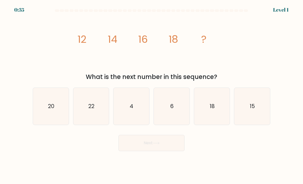
click at [38, 106] on icon "20" at bounding box center [51, 107] width 36 height 36
click at [151, 95] on input "a. 20" at bounding box center [151, 93] width 0 height 3
radio input "true"
click at [159, 151] on button "Next" at bounding box center [151, 143] width 66 height 16
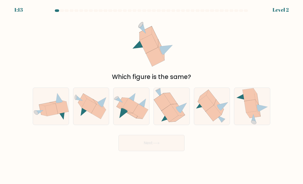
click at [99, 114] on icon at bounding box center [98, 111] width 15 height 15
click at [151, 95] on input "b." at bounding box center [151, 93] width 0 height 3
radio input "true"
click at [165, 149] on button "Next" at bounding box center [151, 143] width 66 height 16
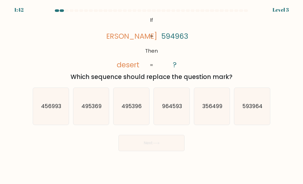
click at [252, 124] on icon "593964" at bounding box center [252, 107] width 36 height 36
click at [152, 95] on input "f. 593964" at bounding box center [151, 93] width 0 height 3
radio input "true"
click at [128, 147] on button "Next" at bounding box center [151, 143] width 66 height 16
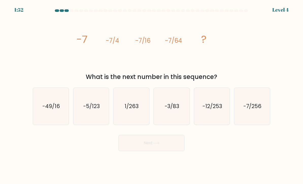
click at [269, 116] on icon "-7/256" at bounding box center [252, 107] width 36 height 36
click at [152, 95] on input "f. -7/256" at bounding box center [151, 93] width 0 height 3
radio input "true"
click at [167, 147] on button "Next" at bounding box center [151, 143] width 66 height 16
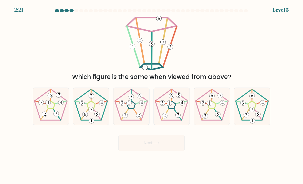
click at [182, 114] on icon at bounding box center [172, 107] width 36 height 36
click at [152, 95] on input "d." at bounding box center [151, 93] width 0 height 3
radio input "true"
click at [126, 118] on 797 at bounding box center [124, 115] width 5 height 5
click at [151, 95] on input "c." at bounding box center [151, 93] width 0 height 3
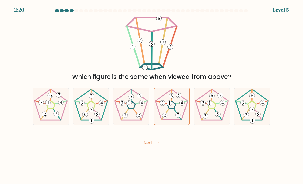
radio input "true"
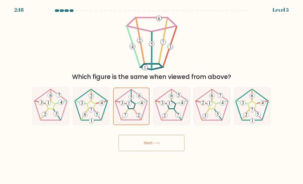
click at [174, 122] on icon at bounding box center [172, 107] width 36 height 36
click at [152, 95] on input "d." at bounding box center [151, 93] width 0 height 3
radio input "true"
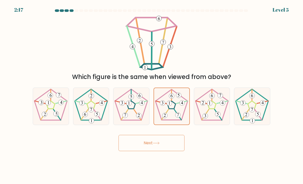
click at [134, 123] on icon at bounding box center [131, 107] width 36 height 36
click at [151, 95] on input "c." at bounding box center [151, 93] width 0 height 3
radio input "true"
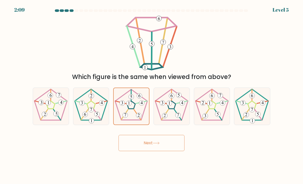
click at [141, 145] on button "Next" at bounding box center [151, 143] width 66 height 16
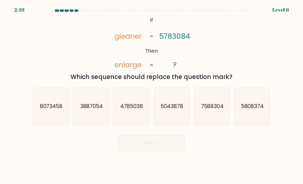
click at [98, 121] on icon "3887054" at bounding box center [91, 107] width 36 height 36
click at [151, 95] on input "b. 3887054" at bounding box center [151, 93] width 0 height 3
radio input "true"
click at [48, 116] on icon "8073458" at bounding box center [51, 107] width 36 height 36
click at [151, 95] on input "a. 8073458" at bounding box center [151, 93] width 0 height 3
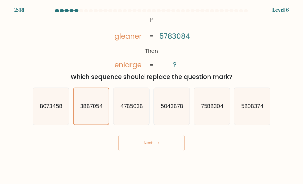
radio input "true"
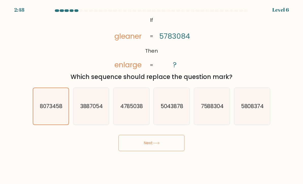
click at [90, 110] on text "3887054" at bounding box center [91, 106] width 23 height 7
click at [151, 95] on input "b. 3887054" at bounding box center [151, 93] width 0 height 3
radio input "true"
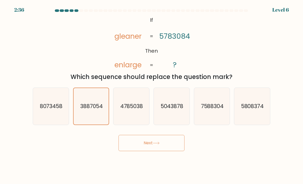
click at [47, 122] on icon "8073458" at bounding box center [51, 107] width 36 height 36
click at [151, 95] on input "a. 8073458" at bounding box center [151, 93] width 0 height 3
radio input "true"
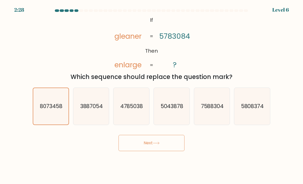
click at [157, 145] on button "Next" at bounding box center [151, 143] width 66 height 16
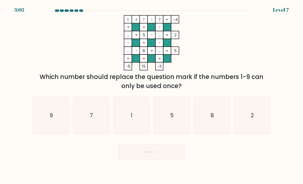
click at [257, 123] on icon "2" at bounding box center [252, 116] width 36 height 36
click at [152, 95] on input "f. 2" at bounding box center [151, 93] width 0 height 3
radio input "true"
click at [160, 153] on button "Next" at bounding box center [151, 152] width 66 height 16
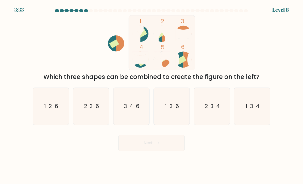
click at [126, 110] on text "3-4-6" at bounding box center [132, 106] width 16 height 7
click at [151, 95] on input "c. 3-4-6" at bounding box center [151, 93] width 0 height 3
radio input "true"
click at [152, 151] on button "Next" at bounding box center [151, 143] width 66 height 16
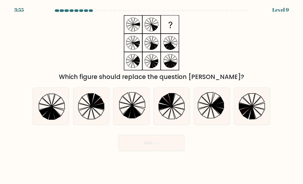
click at [135, 112] on icon at bounding box center [131, 107] width 36 height 36
click at [151, 95] on input "c." at bounding box center [151, 93] width 0 height 3
radio input "true"
click at [148, 144] on button "Next" at bounding box center [151, 143] width 66 height 16
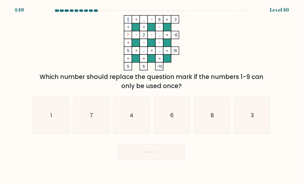
click at [98, 44] on icon "1 + ... - 6 3 + + - ? - 2 - ... -8 + - - 5 + ... + ... = 16 = = = = 9 6 -10 =" at bounding box center [151, 42] width 152 height 55
click at [257, 127] on icon "3" at bounding box center [252, 116] width 36 height 36
click at [152, 95] on input "f. 3" at bounding box center [151, 93] width 0 height 3
radio input "true"
click at [152, 157] on button "Next" at bounding box center [151, 152] width 66 height 16
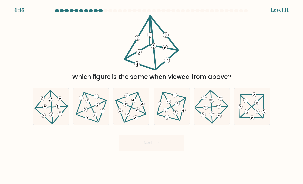
click at [135, 111] on icon at bounding box center [131, 107] width 30 height 30
click at [151, 95] on input "c." at bounding box center [151, 93] width 0 height 3
radio input "true"
click at [154, 146] on button "Next" at bounding box center [151, 143] width 66 height 16
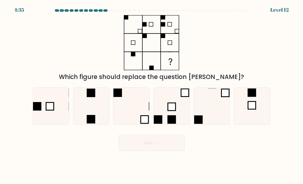
scroll to position [3, 0]
click at [40, 111] on rect at bounding box center [37, 106] width 9 height 9
click at [151, 95] on input "a." at bounding box center [151, 93] width 0 height 3
radio input "true"
click at [242, 42] on div "Which figure should replace the question mark?" at bounding box center [151, 48] width 243 height 66
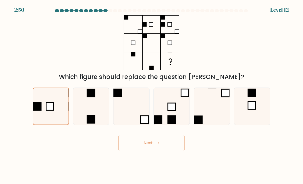
click at [86, 114] on icon at bounding box center [91, 107] width 36 height 36
click at [151, 95] on input "b." at bounding box center [151, 93] width 0 height 3
radio input "true"
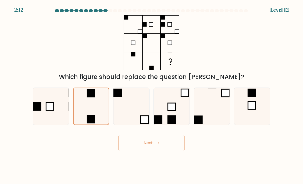
click at [160, 149] on button "Next" at bounding box center [151, 143] width 66 height 16
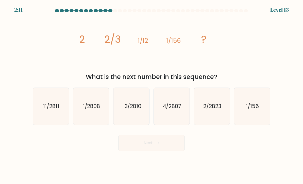
click at [163, 147] on button "Next" at bounding box center [151, 143] width 66 height 16
click at [214, 52] on icon "image/svg+xml 2 2/3 1/12 1/156 ?" at bounding box center [151, 42] width 152 height 55
click at [255, 107] on text "1/156" at bounding box center [252, 106] width 13 height 7
click at [152, 95] on input "f. 1/156" at bounding box center [151, 93] width 0 height 3
radio input "true"
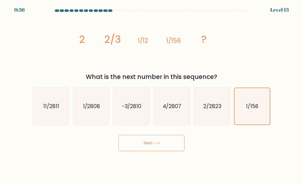
click at [168, 144] on button "Next" at bounding box center [151, 143] width 66 height 16
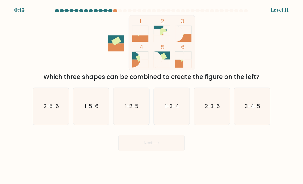
click at [236, 103] on icon "3-4-5" at bounding box center [252, 107] width 36 height 36
click at [152, 95] on input "f. 3-4-5" at bounding box center [151, 93] width 0 height 3
radio input "true"
click at [177, 144] on button "Next" at bounding box center [151, 143] width 66 height 16
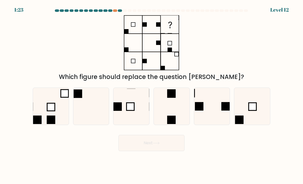
click at [138, 59] on icon at bounding box center [151, 42] width 64 height 55
click at [48, 125] on div at bounding box center [51, 107] width 36 height 38
click at [151, 95] on input "a." at bounding box center [151, 93] width 0 height 3
radio input "true"
click at [173, 142] on button "Next" at bounding box center [151, 143] width 66 height 16
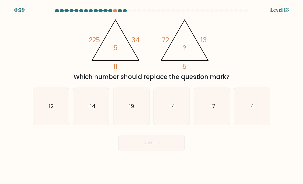
click at [261, 105] on icon "4" at bounding box center [252, 107] width 36 height 36
click at [152, 95] on input "f. 4" at bounding box center [151, 93] width 0 height 3
radio input "true"
click at [170, 145] on button "Next" at bounding box center [151, 143] width 66 height 16
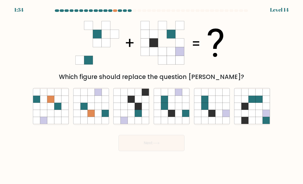
click at [176, 117] on icon at bounding box center [178, 113] width 7 height 7
click at [152, 95] on input "d." at bounding box center [151, 93] width 0 height 3
radio input "true"
click at [219, 135] on div "Next" at bounding box center [151, 141] width 243 height 20
click at [162, 146] on button "Next" at bounding box center [151, 143] width 66 height 16
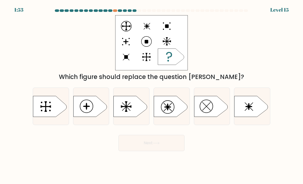
click at [84, 106] on icon at bounding box center [89, 106] width 33 height 21
click at [151, 95] on input "b." at bounding box center [151, 93] width 0 height 3
radio input "true"
click at [164, 137] on button "Next" at bounding box center [151, 143] width 66 height 16
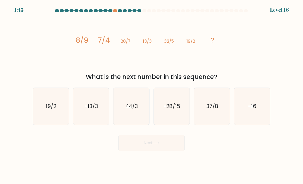
scroll to position [3, 0]
click at [90, 106] on text "-13/3" at bounding box center [91, 106] width 13 height 7
click at [151, 95] on input "b. -13/3" at bounding box center [151, 93] width 0 height 3
radio input "true"
click at [173, 104] on icon "-28/15" at bounding box center [172, 107] width 36 height 36
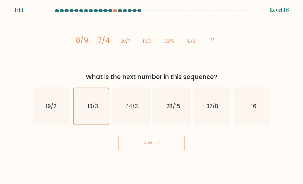
click at [152, 95] on input "d. -28/15" at bounding box center [151, 93] width 0 height 3
radio input "true"
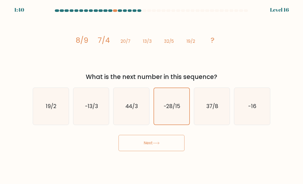
click at [137, 106] on text "44/3" at bounding box center [131, 106] width 13 height 7
click at [151, 95] on input "c. 44/3" at bounding box center [151, 93] width 0 height 3
radio input "true"
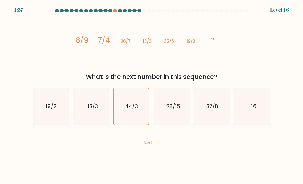
click at [213, 113] on icon "37/8" at bounding box center [212, 107] width 36 height 36
click at [152, 95] on input "e. 37/8" at bounding box center [151, 93] width 0 height 3
radio input "true"
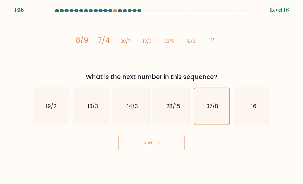
click at [166, 140] on button "Next" at bounding box center [151, 143] width 66 height 16
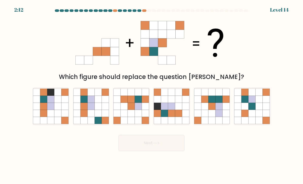
click at [140, 117] on icon at bounding box center [138, 113] width 7 height 7
click at [151, 95] on input "c." at bounding box center [151, 93] width 0 height 3
radio input "true"
click at [169, 146] on button "Next" at bounding box center [151, 143] width 66 height 16
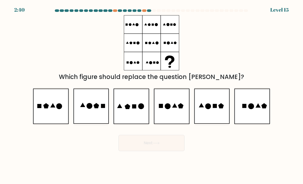
click at [208, 109] on icon at bounding box center [208, 107] width 6 height 6
click at [152, 95] on input "e." at bounding box center [151, 93] width 0 height 3
radio input "true"
click at [124, 107] on icon at bounding box center [131, 106] width 36 height 35
click at [151, 95] on input "c." at bounding box center [151, 93] width 0 height 3
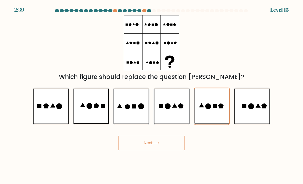
radio input "true"
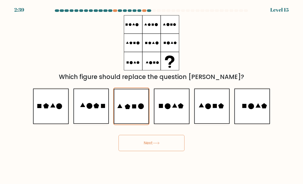
click at [88, 104] on icon at bounding box center [91, 106] width 36 height 35
click at [151, 95] on input "b." at bounding box center [151, 93] width 0 height 3
radio input "true"
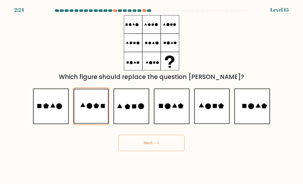
click at [132, 107] on icon at bounding box center [134, 106] width 4 height 4
click at [151, 95] on input "c." at bounding box center [151, 93] width 0 height 3
radio input "true"
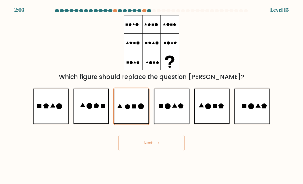
click at [167, 144] on button "Next" at bounding box center [151, 143] width 66 height 16
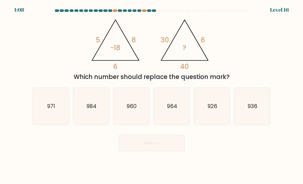
click at [125, 105] on icon "960" at bounding box center [131, 107] width 36 height 36
click at [151, 95] on input "c. 960" at bounding box center [151, 93] width 0 height 3
radio input "true"
click at [165, 145] on button "Next" at bounding box center [151, 143] width 66 height 16
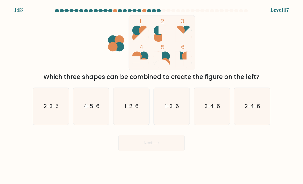
click at [173, 113] on icon "1-3-6" at bounding box center [172, 107] width 36 height 36
click at [152, 95] on input "d. 1-3-6" at bounding box center [151, 93] width 0 height 3
radio input "true"
click at [165, 147] on button "Next" at bounding box center [151, 143] width 66 height 16
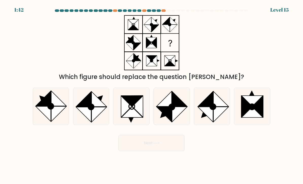
click at [168, 115] on icon at bounding box center [163, 114] width 15 height 15
click at [152, 95] on input "d." at bounding box center [151, 93] width 0 height 3
radio input "true"
click at [244, 106] on icon at bounding box center [246, 106] width 11 height 21
click at [152, 95] on input "f." at bounding box center [151, 93] width 0 height 3
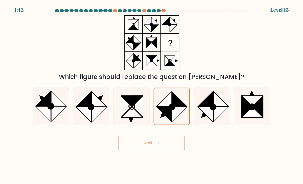
radio input "true"
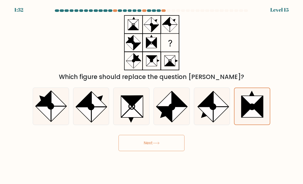
click at [164, 135] on div "Next" at bounding box center [151, 141] width 243 height 20
click at [169, 139] on button "Next" at bounding box center [151, 143] width 66 height 16
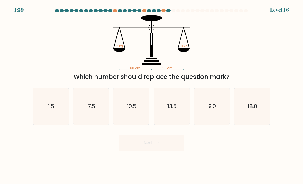
click at [180, 107] on icon "13.5" at bounding box center [172, 107] width 36 height 36
click at [152, 95] on input "d. 13.5" at bounding box center [151, 93] width 0 height 3
radio input "true"
click at [171, 146] on button "Next" at bounding box center [151, 143] width 66 height 16
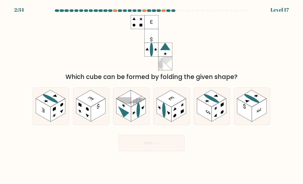
click at [81, 115] on rect at bounding box center [83, 110] width 15 height 23
click at [151, 95] on input "b." at bounding box center [151, 93] width 0 height 3
radio input "true"
click at [253, 113] on rect at bounding box center [258, 110] width 15 height 23
click at [152, 95] on input "f." at bounding box center [151, 93] width 0 height 3
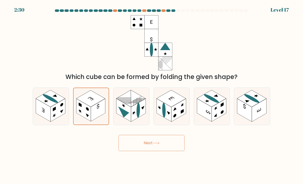
radio input "true"
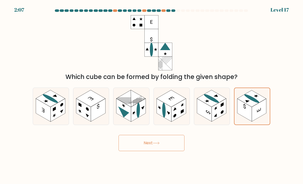
click at [133, 118] on rect at bounding box center [138, 110] width 15 height 23
click at [151, 95] on input "c." at bounding box center [151, 93] width 0 height 3
radio input "true"
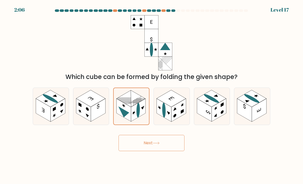
click at [273, 101] on form at bounding box center [151, 80] width 303 height 142
click at [255, 107] on rect at bounding box center [258, 110] width 15 height 23
click at [152, 95] on input "f." at bounding box center [151, 93] width 0 height 3
radio input "true"
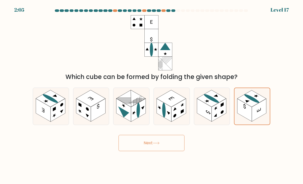
click at [90, 113] on rect at bounding box center [83, 110] width 15 height 23
click at [151, 95] on input "b." at bounding box center [151, 93] width 0 height 3
radio input "true"
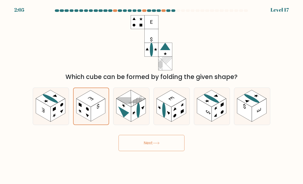
click at [132, 108] on rect at bounding box center [138, 110] width 15 height 23
click at [151, 95] on input "c." at bounding box center [151, 93] width 0 height 3
radio input "true"
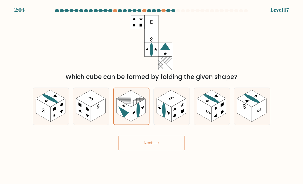
click at [241, 113] on rect at bounding box center [244, 110] width 15 height 23
click at [152, 95] on input "f." at bounding box center [151, 93] width 0 height 3
radio input "true"
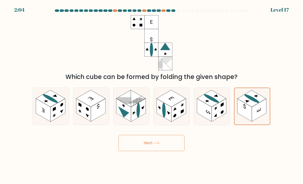
click at [173, 110] on rect at bounding box center [178, 110] width 15 height 23
click at [152, 95] on input "d." at bounding box center [151, 93] width 0 height 3
radio input "true"
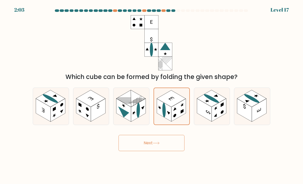
click at [58, 125] on icon at bounding box center [51, 106] width 36 height 37
click at [151, 95] on input "a." at bounding box center [151, 93] width 0 height 3
radio input "true"
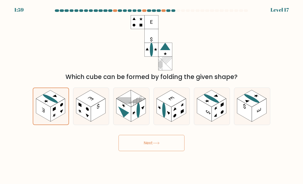
click at [170, 102] on rect at bounding box center [170, 98] width 29 height 17
click at [152, 95] on input "d." at bounding box center [151, 93] width 0 height 3
radio input "true"
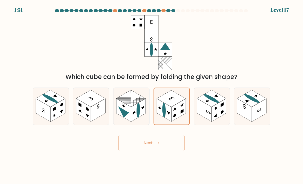
click at [136, 106] on rect at bounding box center [130, 98] width 29 height 17
click at [151, 95] on input "c." at bounding box center [151, 93] width 0 height 3
radio input "true"
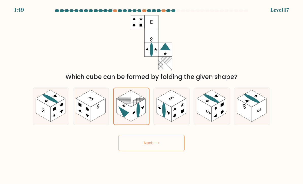
click at [211, 113] on rect at bounding box center [204, 110] width 15 height 23
click at [152, 95] on input "e." at bounding box center [151, 93] width 0 height 3
radio input "true"
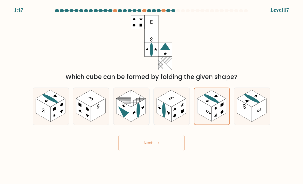
click at [138, 115] on ellipse at bounding box center [137, 110] width 3 height 17
click at [151, 95] on input "c." at bounding box center [151, 93] width 0 height 3
radio input "true"
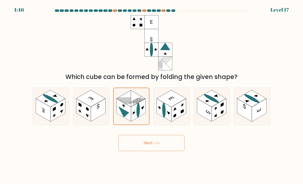
click at [211, 110] on rect at bounding box center [204, 110] width 15 height 23
click at [152, 95] on input "e." at bounding box center [151, 93] width 0 height 3
radio input "true"
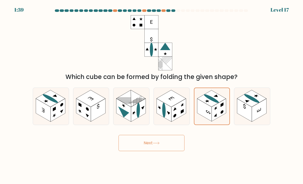
click at [54, 111] on rect at bounding box center [54, 109] width 3 height 5
click at [151, 95] on input "a." at bounding box center [151, 93] width 0 height 3
radio input "true"
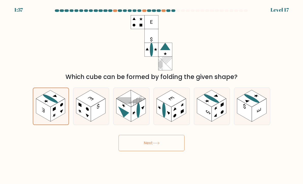
click at [208, 114] on rect at bounding box center [204, 110] width 15 height 23
click at [152, 95] on input "e." at bounding box center [151, 93] width 0 height 3
radio input "true"
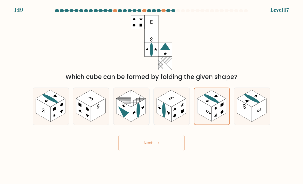
click at [63, 102] on rect at bounding box center [57, 110] width 15 height 23
click at [151, 95] on input "a." at bounding box center [151, 93] width 0 height 3
radio input "true"
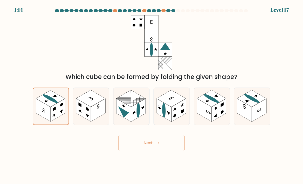
click at [205, 103] on rect at bounding box center [211, 98] width 29 height 17
click at [152, 95] on input "e." at bounding box center [151, 93] width 0 height 3
radio input "true"
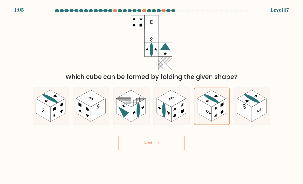
scroll to position [2, 0]
click at [160, 149] on button "Next" at bounding box center [151, 143] width 66 height 16
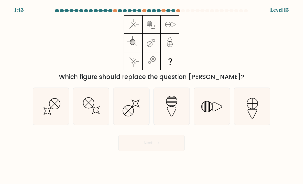
click at [247, 115] on icon at bounding box center [252, 107] width 36 height 36
click at [152, 95] on input "f." at bounding box center [151, 93] width 0 height 3
radio input "true"
click at [204, 107] on line at bounding box center [204, 106] width 0 height 9
click at [152, 95] on input "e." at bounding box center [151, 93] width 0 height 3
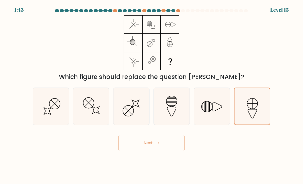
radio input "true"
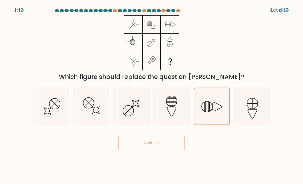
click at [172, 107] on icon at bounding box center [172, 107] width 36 height 36
click at [152, 95] on input "d." at bounding box center [151, 93] width 0 height 3
radio input "true"
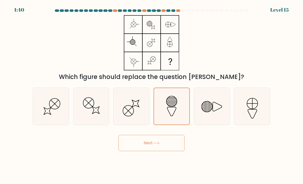
click at [209, 110] on icon at bounding box center [212, 107] width 36 height 36
click at [152, 95] on input "e." at bounding box center [151, 93] width 0 height 3
radio input "true"
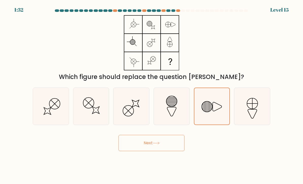
click at [173, 107] on icon at bounding box center [171, 101] width 11 height 11
click at [152, 95] on input "d." at bounding box center [151, 93] width 0 height 3
radio input "true"
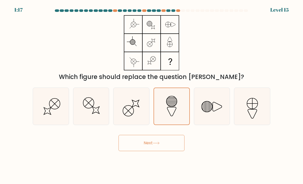
click at [135, 147] on button "Next" at bounding box center [151, 143] width 66 height 16
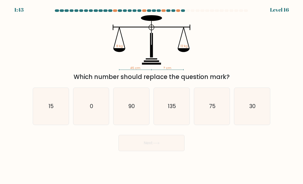
click at [249, 116] on icon "30" at bounding box center [252, 107] width 36 height 36
click at [152, 95] on input "f. 30" at bounding box center [151, 93] width 0 height 3
radio input "true"
click at [175, 148] on button "Next" at bounding box center [151, 143] width 66 height 16
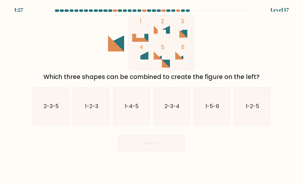
click at [262, 100] on icon "1-2-5" at bounding box center [252, 107] width 36 height 36
click at [152, 95] on input "f. 1-2-5" at bounding box center [151, 93] width 0 height 3
radio input "true"
click at [152, 144] on button "Next" at bounding box center [151, 143] width 66 height 16
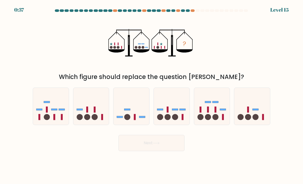
click at [125, 109] on icon at bounding box center [131, 107] width 36 height 30
click at [151, 95] on input "c." at bounding box center [151, 93] width 0 height 3
radio input "true"
click at [149, 146] on button "Next" at bounding box center [151, 143] width 66 height 16
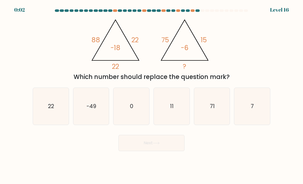
click at [55, 115] on icon "22" at bounding box center [51, 107] width 36 height 36
click at [151, 95] on input "a. 22" at bounding box center [151, 93] width 0 height 3
radio input "true"
click at [146, 146] on button "Next" at bounding box center [151, 143] width 66 height 16
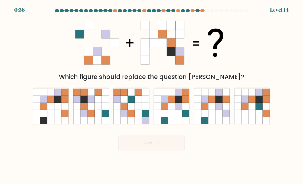
click at [89, 103] on icon at bounding box center [90, 99] width 7 height 7
click at [151, 95] on input "b." at bounding box center [151, 93] width 0 height 3
radio input "true"
click at [156, 145] on icon at bounding box center [156, 143] width 7 height 3
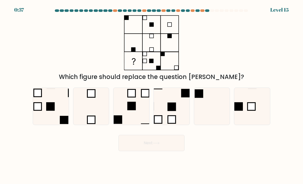
click at [130, 57] on rect at bounding box center [132, 60] width 17 height 17
click at [248, 119] on icon at bounding box center [252, 107] width 36 height 36
click at [152, 95] on input "f." at bounding box center [151, 93] width 0 height 3
radio input "true"
click at [143, 144] on button "Next" at bounding box center [151, 143] width 66 height 16
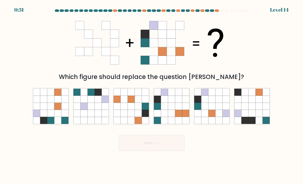
click at [179, 124] on icon at bounding box center [178, 120] width 7 height 7
click at [152, 95] on input "d." at bounding box center [151, 93] width 0 height 3
radio input "true"
click at [162, 150] on button "Next" at bounding box center [151, 143] width 66 height 16
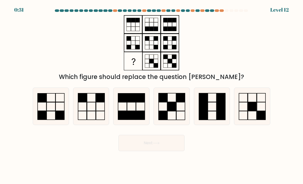
click at [91, 113] on icon at bounding box center [91, 107] width 36 height 36
click at [151, 95] on input "b." at bounding box center [151, 93] width 0 height 3
radio input "true"
click at [59, 105] on icon at bounding box center [51, 107] width 36 height 36
click at [151, 95] on input "a." at bounding box center [151, 93] width 0 height 3
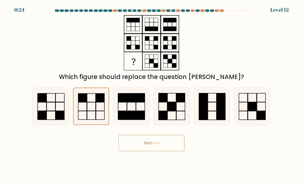
radio input "true"
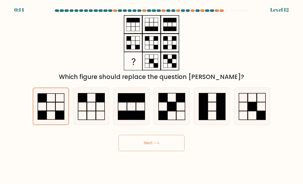
click at [94, 102] on icon at bounding box center [91, 107] width 36 height 36
click at [151, 95] on input "b." at bounding box center [151, 93] width 0 height 3
radio input "true"
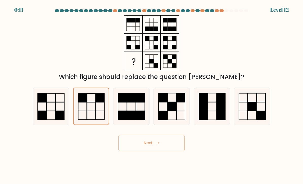
click at [132, 143] on button "Next" at bounding box center [151, 143] width 66 height 16
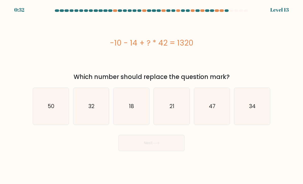
click at [106, 105] on icon "32" at bounding box center [91, 107] width 36 height 36
click at [151, 95] on input "b. 32" at bounding box center [151, 93] width 0 height 3
radio input "true"
click at [137, 142] on button "Next" at bounding box center [151, 143] width 66 height 16
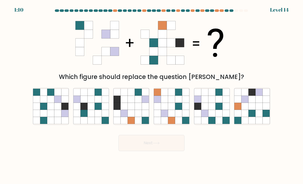
click at [256, 108] on icon at bounding box center [258, 106] width 7 height 7
click at [152, 95] on input "f." at bounding box center [151, 93] width 0 height 3
radio input "true"
click at [174, 147] on button "Next" at bounding box center [151, 143] width 66 height 16
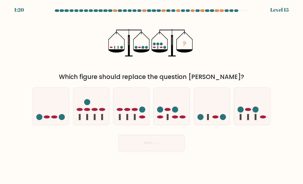
click at [257, 108] on icon at bounding box center [252, 107] width 36 height 30
click at [152, 95] on input "f." at bounding box center [151, 93] width 0 height 3
radio input "true"
click at [163, 147] on button "Next" at bounding box center [151, 143] width 66 height 16
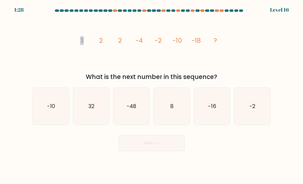
click at [104, 56] on icon "image/svg+xml 3 2 2 -4 -2 -10 -18 ?" at bounding box center [151, 42] width 152 height 55
click at [216, 110] on text "-16" at bounding box center [212, 106] width 8 height 7
click at [152, 95] on input "e. -16" at bounding box center [151, 93] width 0 height 3
radio input "true"
click at [181, 150] on button "Next" at bounding box center [151, 143] width 66 height 16
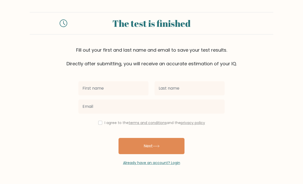
click at [106, 85] on input "text" at bounding box center [113, 88] width 70 height 14
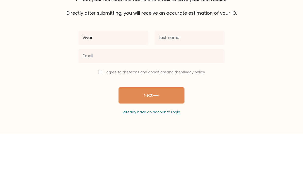
type input "Viyar"
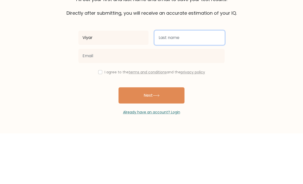
click at [174, 81] on input "text" at bounding box center [189, 88] width 70 height 14
type input "Nawzad"
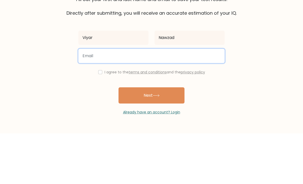
click at [129, 100] on input "email" at bounding box center [151, 107] width 146 height 14
type input "[EMAIL_ADDRESS][DOMAIN_NAME]"
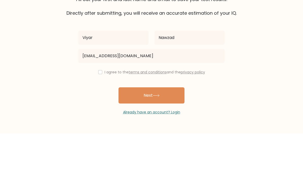
click at [98, 121] on input "checkbox" at bounding box center [100, 123] width 4 height 4
checkbox input "true"
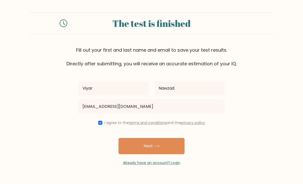
click at [162, 138] on button "Next" at bounding box center [151, 146] width 66 height 16
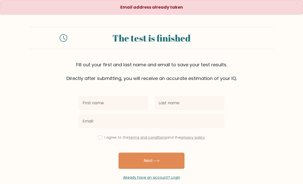
click at [115, 105] on input "text" at bounding box center [113, 103] width 70 height 14
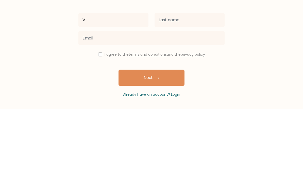
scroll to position [14, 0]
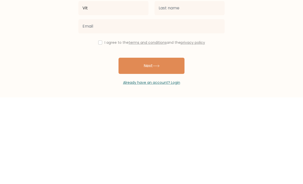
type input "Vit"
click at [152, 167] on link "Already have an account? Login" at bounding box center [151, 169] width 57 height 5
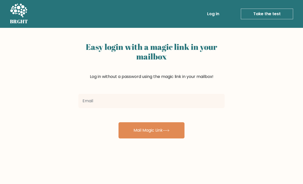
click at [121, 98] on input "email" at bounding box center [151, 101] width 146 height 14
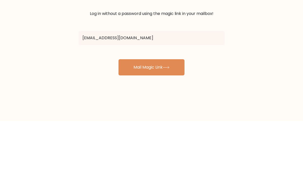
type input "[EMAIL_ADDRESS][DOMAIN_NAME]"
click at [156, 122] on button "Mail Magic Link" at bounding box center [151, 130] width 66 height 16
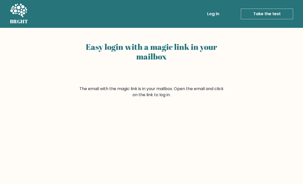
click at [212, 9] on link "Log in" at bounding box center [213, 14] width 16 height 10
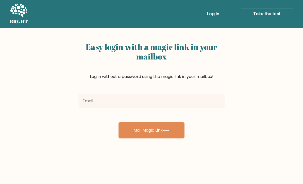
click at [145, 101] on input "email" at bounding box center [151, 101] width 146 height 14
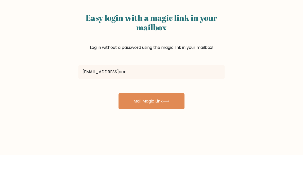
click at [151, 122] on button "Mail Magic Link" at bounding box center [151, 130] width 66 height 16
click at [141, 76] on input "nvyarnawzad@gmailcon" at bounding box center [151, 72] width 146 height 14
type input "[EMAIL_ADDRESS][DOMAIN_NAME]"
click at [151, 101] on button "Mail Magic Link" at bounding box center [151, 101] width 66 height 16
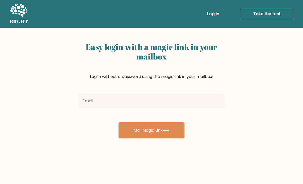
click at [178, 101] on input "email" at bounding box center [151, 101] width 146 height 14
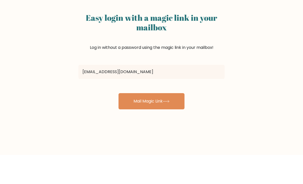
type input "nvyarnawzad@gmail.com"
click at [151, 122] on button "Mail Magic Link" at bounding box center [151, 130] width 66 height 16
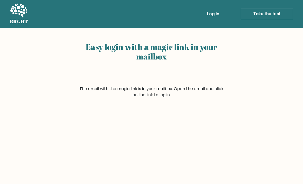
click at [215, 14] on link "Log in" at bounding box center [213, 14] width 16 height 10
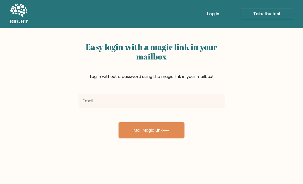
click at [173, 101] on input "email" at bounding box center [151, 101] width 146 height 14
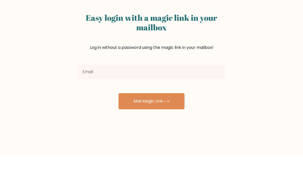
click at [257, 44] on div "Easy login with a magic link in your mailbox Log in without a password using th…" at bounding box center [151, 124] width 303 height 192
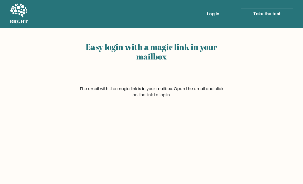
click at [274, 10] on link "Take the test" at bounding box center [266, 14] width 52 height 11
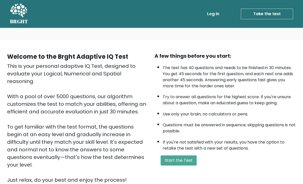
scroll to position [6, 0]
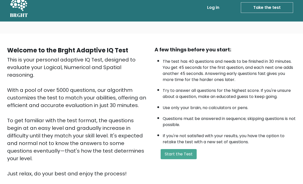
click at [182, 160] on button "Start the Test" at bounding box center [178, 155] width 36 height 10
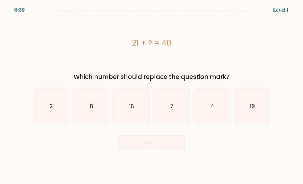
click at [246, 117] on icon "19" at bounding box center [252, 107] width 36 height 36
click at [152, 95] on input "f. 19" at bounding box center [151, 93] width 0 height 3
radio input "true"
click at [165, 148] on button "Next" at bounding box center [151, 143] width 66 height 16
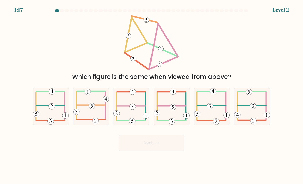
click at [91, 120] on icon at bounding box center [91, 107] width 36 height 36
click at [151, 95] on input "b." at bounding box center [151, 93] width 0 height 3
radio input "true"
click at [161, 151] on button "Next" at bounding box center [151, 143] width 66 height 16
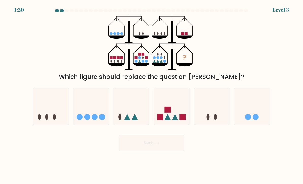
click at [170, 109] on icon at bounding box center [172, 107] width 36 height 30
click at [152, 95] on input "d." at bounding box center [151, 93] width 0 height 3
radio input "true"
click at [168, 149] on button "Next" at bounding box center [151, 143] width 66 height 16
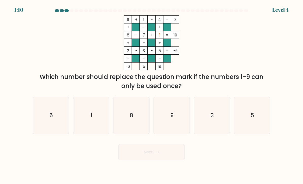
click at [175, 122] on icon "9" at bounding box center [172, 116] width 36 height 36
click at [152, 95] on input "d. 9" at bounding box center [151, 93] width 0 height 3
radio input "true"
click at [172, 160] on button "Next" at bounding box center [151, 152] width 66 height 16
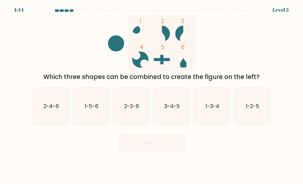
click at [134, 104] on icon "2-3-6" at bounding box center [131, 107] width 36 height 36
click at [151, 95] on input "c. 2-3-6" at bounding box center [151, 93] width 0 height 3
radio input "true"
click at [146, 141] on button "Next" at bounding box center [151, 143] width 66 height 16
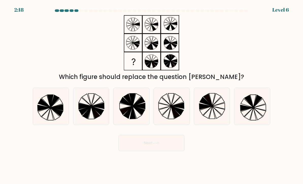
click at [176, 104] on icon at bounding box center [172, 107] width 36 height 36
click at [152, 95] on input "d." at bounding box center [151, 93] width 0 height 3
radio input "true"
click at [206, 105] on icon at bounding box center [205, 101] width 12 height 9
click at [152, 95] on input "e." at bounding box center [151, 93] width 0 height 3
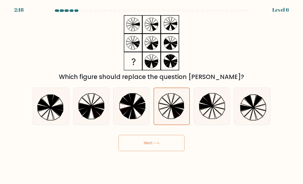
radio input "true"
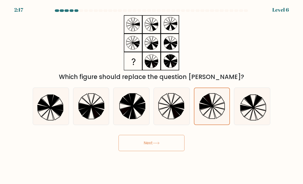
click at [242, 107] on icon at bounding box center [246, 103] width 12 height 9
click at [152, 95] on input "f." at bounding box center [151, 93] width 0 height 3
radio input "true"
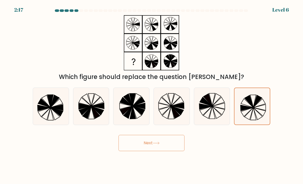
click at [198, 103] on icon at bounding box center [212, 107] width 36 height 36
click at [152, 95] on input "e." at bounding box center [151, 93] width 0 height 3
radio input "true"
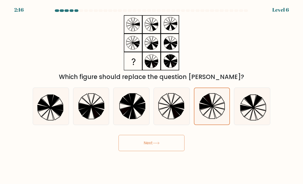
click at [173, 96] on icon at bounding box center [172, 107] width 36 height 36
click at [152, 95] on input "d." at bounding box center [151, 93] width 0 height 3
radio input "true"
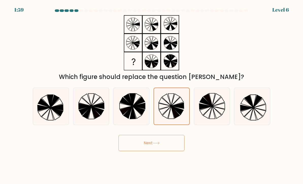
click at [164, 110] on icon at bounding box center [171, 106] width 35 height 35
click at [152, 95] on input "d." at bounding box center [151, 93] width 0 height 3
click at [163, 147] on button "Next" at bounding box center [151, 143] width 66 height 16
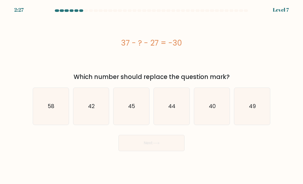
click at [217, 108] on icon "40" at bounding box center [212, 107] width 36 height 36
click at [152, 95] on input "e. 40" at bounding box center [151, 93] width 0 height 3
radio input "true"
click at [165, 151] on button "Next" at bounding box center [151, 143] width 66 height 16
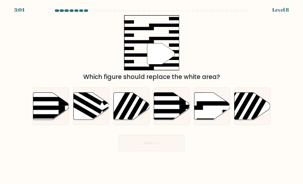
click at [211, 113] on icon at bounding box center [212, 106] width 36 height 27
click at [152, 95] on input "e." at bounding box center [151, 93] width 0 height 3
radio input "true"
click at [156, 144] on button "Next" at bounding box center [151, 143] width 66 height 16
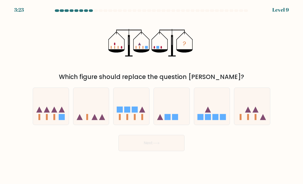
click at [171, 121] on icon at bounding box center [172, 107] width 36 height 30
click at [152, 95] on input "d." at bounding box center [151, 93] width 0 height 3
radio input "true"
click at [166, 146] on button "Next" at bounding box center [151, 143] width 66 height 16
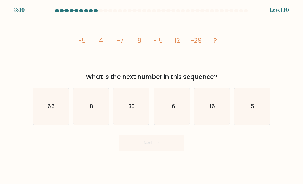
click at [217, 106] on icon "16" at bounding box center [212, 107] width 36 height 36
click at [152, 95] on input "e. 16" at bounding box center [151, 93] width 0 height 3
radio input "true"
click at [170, 148] on button "Next" at bounding box center [151, 143] width 66 height 16
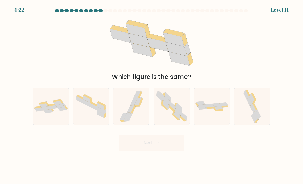
click at [51, 109] on icon at bounding box center [51, 106] width 36 height 14
click at [151, 95] on input "a." at bounding box center [151, 93] width 0 height 3
radio input "true"
click at [167, 142] on button "Next" at bounding box center [151, 143] width 66 height 16
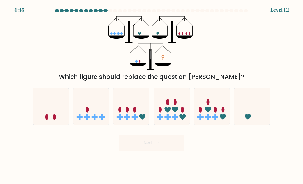
click at [44, 113] on icon at bounding box center [51, 107] width 36 height 30
click at [151, 95] on input "a." at bounding box center [151, 93] width 0 height 3
radio input "true"
click at [161, 150] on button "Next" at bounding box center [151, 143] width 66 height 16
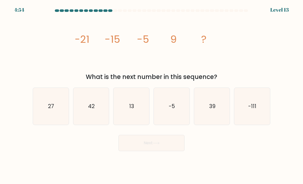
click at [57, 114] on icon "27" at bounding box center [51, 107] width 36 height 36
click at [151, 95] on input "a. 27" at bounding box center [151, 93] width 0 height 3
radio input "true"
click at [51, 110] on text "27" at bounding box center [51, 106] width 6 height 7
click at [151, 95] on input "a. 27" at bounding box center [151, 93] width 0 height 3
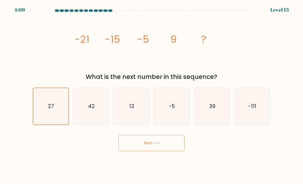
click at [135, 145] on button "Next" at bounding box center [151, 143] width 66 height 16
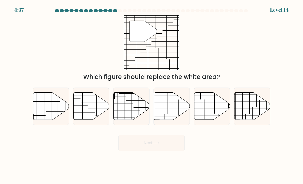
click at [63, 118] on icon at bounding box center [51, 106] width 36 height 28
click at [151, 95] on input "a." at bounding box center [151, 93] width 0 height 3
radio input "true"
click at [205, 108] on icon at bounding box center [212, 106] width 36 height 27
click at [152, 95] on input "e." at bounding box center [151, 93] width 0 height 3
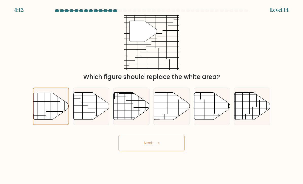
radio input "true"
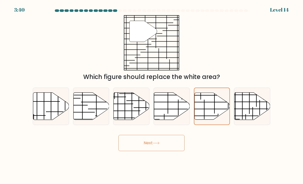
click at [170, 147] on button "Next" at bounding box center [151, 143] width 66 height 16
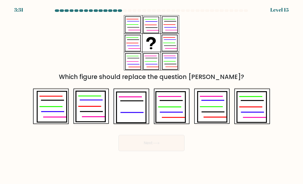
click at [82, 112] on icon at bounding box center [91, 112] width 22 height 0
click at [151, 95] on input "b." at bounding box center [151, 93] width 0 height 3
radio input "true"
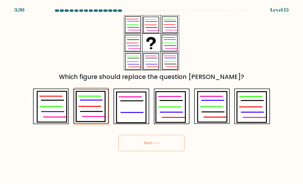
click at [249, 112] on icon at bounding box center [252, 112] width 22 height 0
click at [152, 95] on input "f." at bounding box center [151, 93] width 0 height 3
radio input "true"
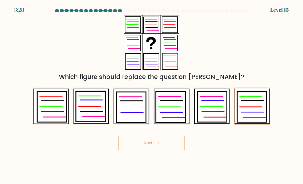
click at [93, 118] on icon at bounding box center [90, 106] width 29 height 31
click at [151, 95] on input "b." at bounding box center [151, 93] width 0 height 3
radio input "true"
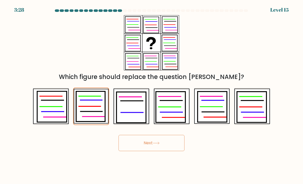
click at [251, 112] on icon at bounding box center [252, 112] width 22 height 0
click at [152, 95] on input "f." at bounding box center [151, 93] width 0 height 3
radio input "true"
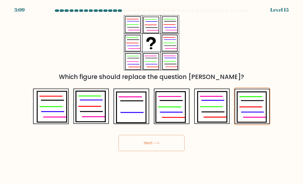
click at [246, 110] on icon at bounding box center [251, 107] width 29 height 30
click at [152, 95] on input "f." at bounding box center [151, 93] width 0 height 3
click at [158, 140] on button "Next" at bounding box center [151, 143] width 66 height 16
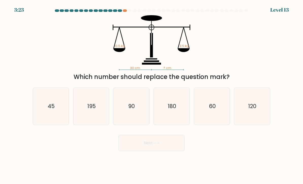
click at [137, 150] on button "Next" at bounding box center [151, 143] width 66 height 16
click at [129, 119] on icon "90" at bounding box center [131, 107] width 36 height 36
click at [151, 95] on input "c. 90" at bounding box center [151, 93] width 0 height 3
radio input "true"
click at [139, 151] on button "Next" at bounding box center [151, 143] width 66 height 16
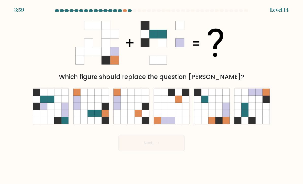
click at [265, 116] on icon at bounding box center [266, 113] width 7 height 7
click at [152, 95] on input "f." at bounding box center [151, 93] width 0 height 3
radio input "true"
click at [167, 147] on button "Next" at bounding box center [151, 143] width 66 height 16
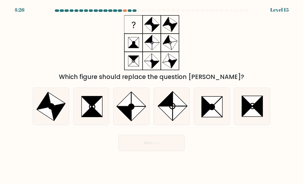
click at [85, 124] on icon at bounding box center [91, 107] width 36 height 36
click at [151, 95] on input "b." at bounding box center [151, 93] width 0 height 3
radio input "true"
click at [248, 117] on icon at bounding box center [252, 112] width 20 height 10
click at [152, 95] on input "f." at bounding box center [151, 93] width 0 height 3
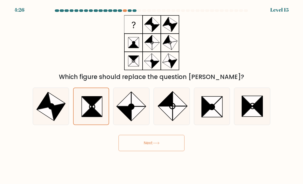
radio input "true"
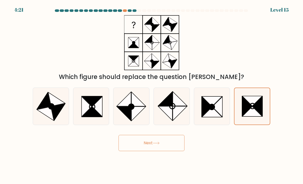
click at [76, 125] on div at bounding box center [91, 107] width 36 height 38
click at [151, 95] on input "b." at bounding box center [151, 93] width 0 height 3
radio input "true"
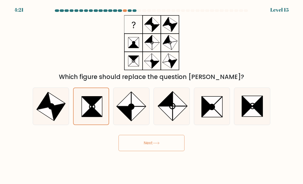
click at [79, 122] on icon at bounding box center [90, 106] width 35 height 35
click at [151, 95] on input "b." at bounding box center [151, 93] width 0 height 3
click at [175, 147] on button "Next" at bounding box center [151, 143] width 66 height 16
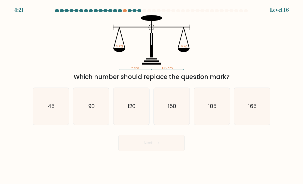
click at [101, 110] on icon "90" at bounding box center [91, 107] width 36 height 36
click at [151, 95] on input "b. 90" at bounding box center [151, 93] width 0 height 3
radio input "true"
click at [153, 145] on button "Next" at bounding box center [151, 143] width 66 height 16
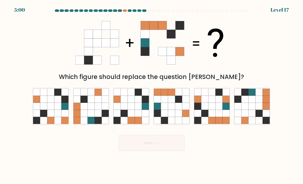
click at [257, 122] on icon at bounding box center [258, 120] width 7 height 7
click at [152, 95] on input "f." at bounding box center [151, 93] width 0 height 3
radio input "true"
click at [152, 145] on button "Next" at bounding box center [151, 143] width 66 height 16
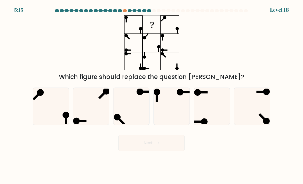
click at [207, 112] on icon at bounding box center [212, 107] width 36 height 36
click at [152, 95] on input "e." at bounding box center [151, 93] width 0 height 3
radio input "true"
click at [160, 142] on button "Next" at bounding box center [151, 143] width 66 height 16
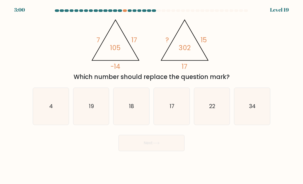
click at [94, 119] on icon "19" at bounding box center [91, 107] width 36 height 36
click at [151, 95] on input "b. 19" at bounding box center [151, 93] width 0 height 3
radio input "true"
click at [163, 143] on button "Next" at bounding box center [151, 143] width 66 height 16
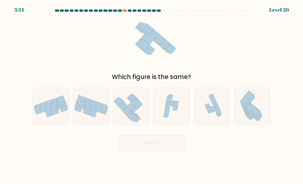
click at [142, 117] on icon at bounding box center [131, 106] width 36 height 36
click at [151, 95] on input "c." at bounding box center [151, 93] width 0 height 3
radio input "true"
click at [209, 123] on icon at bounding box center [212, 107] width 36 height 34
click at [152, 95] on input "e." at bounding box center [151, 93] width 0 height 3
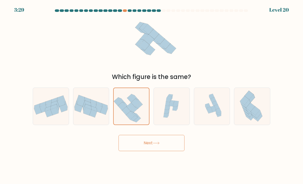
radio input "true"
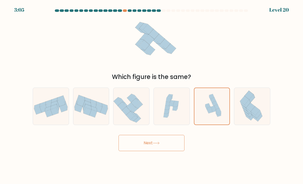
click at [219, 115] on icon at bounding box center [219, 113] width 4 height 3
click at [152, 95] on input "e." at bounding box center [151, 93] width 0 height 3
click at [173, 107] on icon at bounding box center [171, 104] width 4 height 4
click at [152, 95] on input "d." at bounding box center [151, 93] width 0 height 3
radio input "true"
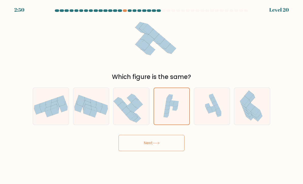
click at [51, 94] on div at bounding box center [51, 107] width 36 height 38
click at [151, 94] on input "a." at bounding box center [151, 93] width 0 height 3
radio input "true"
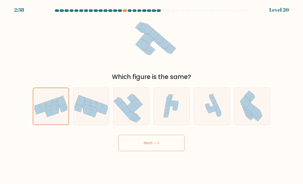
click at [181, 99] on icon at bounding box center [172, 107] width 36 height 36
click at [152, 95] on input "d." at bounding box center [151, 93] width 0 height 3
radio input "true"
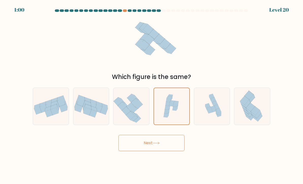
click at [212, 106] on icon at bounding box center [214, 103] width 5 height 5
click at [152, 95] on input "e." at bounding box center [151, 93] width 0 height 3
radio input "true"
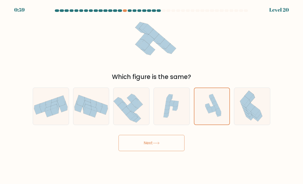
click at [173, 104] on icon at bounding box center [172, 107] width 36 height 36
click at [152, 95] on input "d." at bounding box center [151, 93] width 0 height 3
radio input "true"
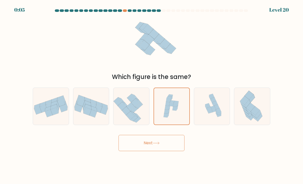
click at [218, 106] on icon at bounding box center [212, 107] width 36 height 34
click at [152, 95] on input "e." at bounding box center [151, 93] width 0 height 3
radio input "true"
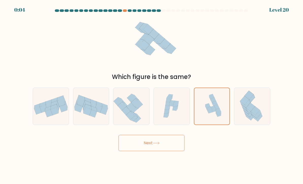
click at [176, 146] on button "Next" at bounding box center [151, 143] width 66 height 16
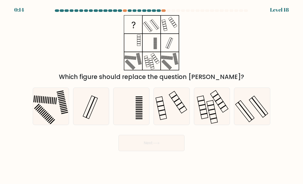
click at [254, 118] on icon at bounding box center [252, 107] width 36 height 36
click at [152, 95] on input "f." at bounding box center [151, 93] width 0 height 3
radio input "true"
click at [176, 124] on icon at bounding box center [172, 107] width 36 height 36
click at [152, 95] on input "d." at bounding box center [151, 93] width 0 height 3
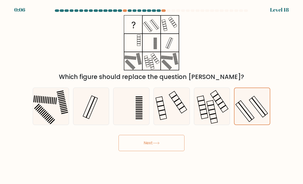
radio input "true"
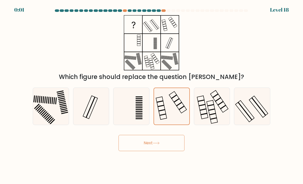
click at [140, 151] on button "Next" at bounding box center [151, 143] width 66 height 16
click at [142, 157] on body "0:00 Level 18" at bounding box center [151, 92] width 303 height 184
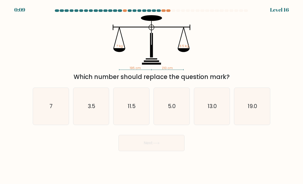
click at [44, 115] on icon "7" at bounding box center [51, 107] width 36 height 36
click at [151, 95] on input "a. 7" at bounding box center [151, 93] width 0 height 3
radio input "true"
click at [143, 148] on button "Next" at bounding box center [151, 143] width 66 height 16
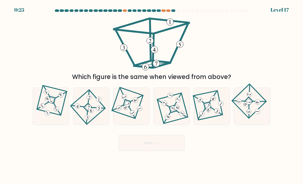
click at [217, 113] on icon at bounding box center [217, 111] width 4 height 3
click at [152, 95] on input "e." at bounding box center [151, 93] width 0 height 3
radio input "true"
click at [167, 145] on button "Next" at bounding box center [151, 143] width 66 height 16
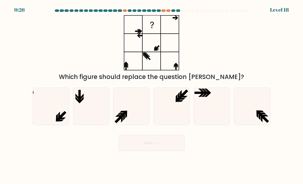
click at [109, 107] on icon at bounding box center [91, 107] width 36 height 36
click at [151, 95] on input "b." at bounding box center [151, 93] width 0 height 3
radio input "true"
click at [132, 120] on icon at bounding box center [131, 107] width 36 height 36
click at [151, 95] on input "c." at bounding box center [151, 93] width 0 height 3
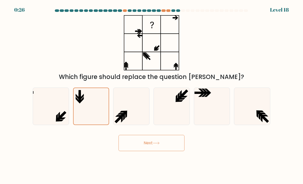
radio input "true"
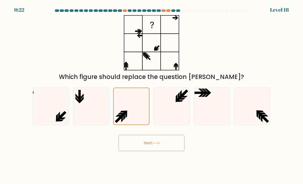
click at [159, 144] on icon at bounding box center [156, 143] width 6 height 2
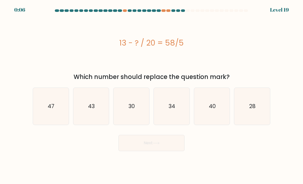
click at [250, 118] on icon "28" at bounding box center [252, 107] width 36 height 36
click at [152, 95] on input "f. 28" at bounding box center [151, 93] width 0 height 3
radio input "true"
click at [155, 145] on icon at bounding box center [156, 143] width 7 height 3
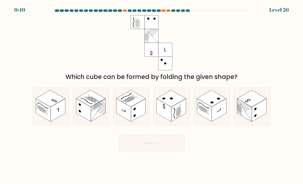
click at [48, 106] on rect at bounding box center [50, 98] width 29 height 17
click at [151, 95] on input "a." at bounding box center [151, 93] width 0 height 3
radio input "true"
click at [263, 114] on rect at bounding box center [258, 110] width 15 height 23
click at [152, 95] on input "f." at bounding box center [151, 93] width 0 height 3
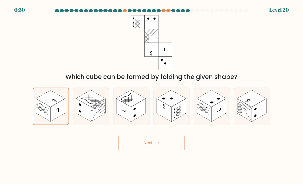
radio input "true"
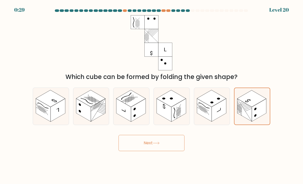
click at [246, 120] on rect at bounding box center [244, 110] width 14 height 23
click at [152, 95] on input "f." at bounding box center [151, 93] width 0 height 3
click at [140, 116] on rect at bounding box center [138, 110] width 15 height 23
click at [151, 95] on input "c." at bounding box center [151, 93] width 0 height 3
radio input "true"
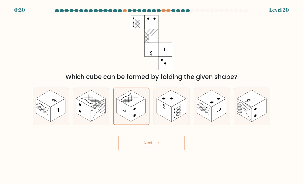
click at [150, 12] on div at bounding box center [149, 10] width 4 height 3
click at [91, 104] on rect at bounding box center [90, 98] width 29 height 17
click at [151, 95] on input "b." at bounding box center [151, 93] width 0 height 3
radio input "true"
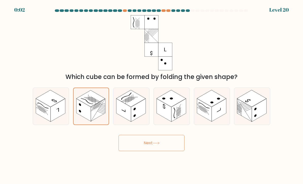
click at [175, 113] on rect at bounding box center [178, 110] width 15 height 23
click at [152, 95] on input "d." at bounding box center [151, 93] width 0 height 3
radio input "true"
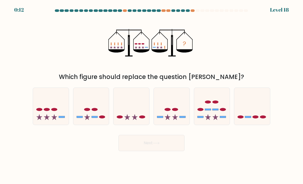
click at [217, 112] on icon at bounding box center [212, 107] width 36 height 30
click at [152, 95] on input "e." at bounding box center [151, 93] width 0 height 3
radio input "true"
click at [147, 145] on button "Next" at bounding box center [151, 143] width 66 height 16
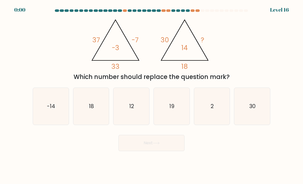
click at [183, 108] on icon "19" at bounding box center [172, 107] width 36 height 36
click at [152, 95] on input "d. 19" at bounding box center [151, 93] width 0 height 3
radio input "true"
click at [163, 151] on button "Next" at bounding box center [151, 143] width 66 height 16
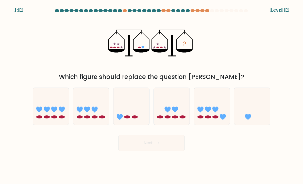
click at [257, 121] on icon at bounding box center [252, 107] width 36 height 30
click at [152, 95] on input "f." at bounding box center [151, 93] width 0 height 3
radio input "true"
click at [174, 147] on button "Next" at bounding box center [151, 143] width 66 height 16
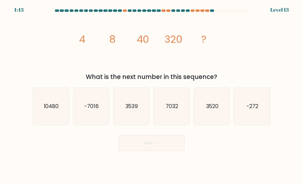
click at [82, 61] on icon "image/svg+xml 4 8 40 320 ?" at bounding box center [151, 42] width 152 height 55
click at [110, 57] on icon "image/svg+xml 4 8 40 320 ?" at bounding box center [151, 42] width 152 height 55
click at [117, 52] on icon "image/svg+xml 4 8 40 320 ?" at bounding box center [151, 42] width 152 height 55
click at [216, 110] on text "3520" at bounding box center [212, 106] width 13 height 7
click at [152, 95] on input "e. 3520" at bounding box center [151, 93] width 0 height 3
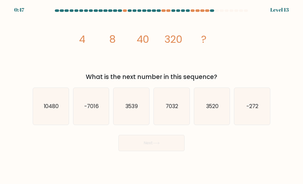
radio input "true"
click at [135, 145] on button "Next" at bounding box center [151, 143] width 66 height 16
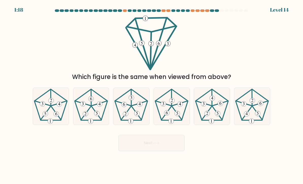
click at [89, 116] on icon at bounding box center [91, 107] width 36 height 36
click at [151, 95] on input "b." at bounding box center [151, 93] width 0 height 3
radio input "true"
click at [214, 122] on icon at bounding box center [212, 107] width 36 height 36
click at [152, 95] on input "e." at bounding box center [151, 93] width 0 height 3
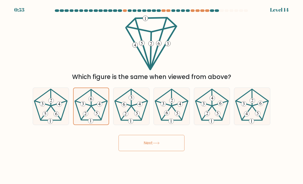
radio input "true"
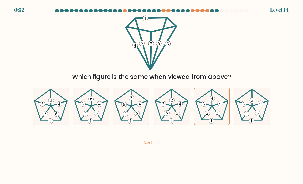
click at [50, 116] on icon at bounding box center [51, 107] width 36 height 36
click at [151, 95] on input "a." at bounding box center [151, 93] width 0 height 3
radio input "true"
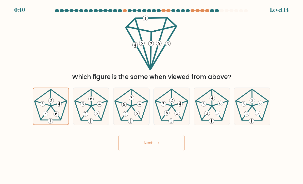
click at [95, 114] on icon at bounding box center [91, 107] width 36 height 36
click at [151, 95] on input "b." at bounding box center [151, 93] width 0 height 3
radio input "true"
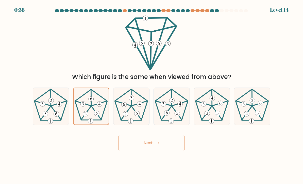
click at [48, 108] on icon at bounding box center [51, 107] width 36 height 36
click at [151, 95] on input "a." at bounding box center [151, 93] width 0 height 3
radio input "true"
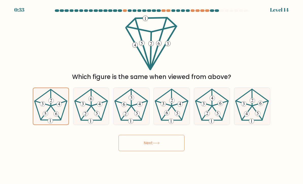
click at [138, 151] on button "Next" at bounding box center [151, 143] width 66 height 16
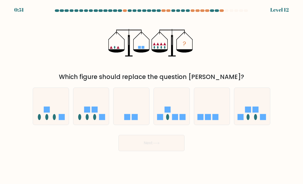
click at [167, 113] on rect at bounding box center [167, 110] width 6 height 6
click at [152, 95] on input "d." at bounding box center [151, 93] width 0 height 3
radio input "true"
click at [155, 150] on button "Next" at bounding box center [151, 143] width 66 height 16
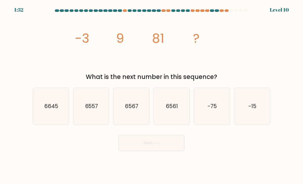
click at [121, 115] on icon "6567" at bounding box center [131, 107] width 36 height 36
click at [151, 95] on input "c. 6567" at bounding box center [151, 93] width 0 height 3
radio input "true"
click at [148, 151] on button "Next" at bounding box center [151, 143] width 66 height 16
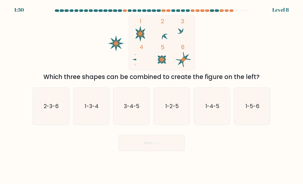
click at [129, 119] on icon "3-4-5" at bounding box center [131, 107] width 36 height 36
click at [151, 95] on input "c. 3-4-5" at bounding box center [151, 93] width 0 height 3
radio input "true"
click at [147, 147] on button "Next" at bounding box center [151, 143] width 66 height 16
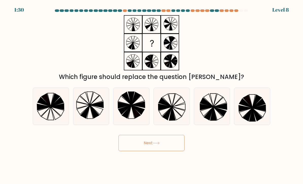
click at [131, 116] on icon at bounding box center [131, 107] width 36 height 36
click at [151, 95] on input "c." at bounding box center [151, 93] width 0 height 3
radio input "true"
click at [143, 145] on button "Next" at bounding box center [151, 143] width 66 height 16
click at [210, 119] on icon at bounding box center [208, 113] width 9 height 13
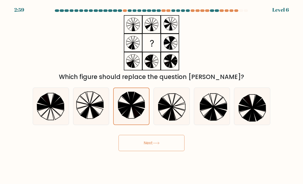
click at [152, 95] on input "e." at bounding box center [151, 93] width 0 height 3
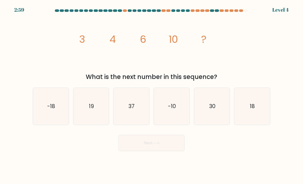
click at [242, 108] on icon "18" at bounding box center [252, 107] width 36 height 36
click at [152, 95] on input "f. 18" at bounding box center [151, 93] width 0 height 3
radio input "true"
click at [145, 151] on button "Next" at bounding box center [151, 143] width 66 height 16
click at [252, 110] on text "18" at bounding box center [252, 106] width 5 height 7
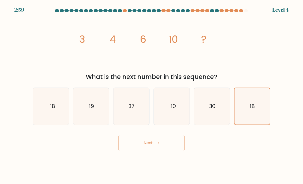
click at [152, 95] on input "f. 18" at bounding box center [151, 93] width 0 height 3
click at [128, 115] on icon "37" at bounding box center [131, 107] width 36 height 36
click at [151, 95] on input "c. 37" at bounding box center [151, 93] width 0 height 3
radio input "true"
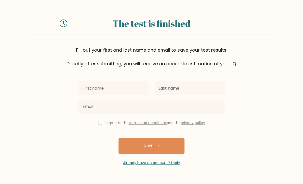
click at [158, 143] on button "Next" at bounding box center [151, 146] width 66 height 16
click at [161, 144] on button "Next" at bounding box center [151, 146] width 66 height 16
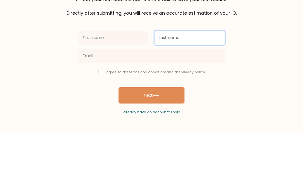
click at [194, 81] on input "text" at bounding box center [189, 88] width 70 height 14
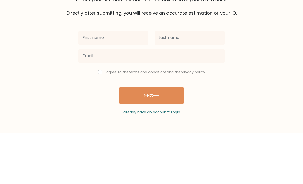
click at [244, 48] on form "The test is finished Fill out your first and last name and email to save your t…" at bounding box center [151, 89] width 303 height 154
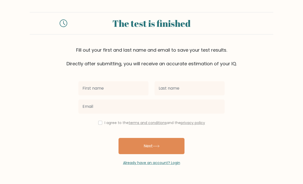
click at [152, 160] on link "Already have an account? Login" at bounding box center [151, 162] width 57 height 5
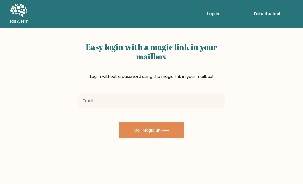
click at [273, 15] on link "Take the test" at bounding box center [266, 14] width 52 height 11
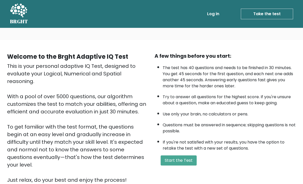
click at [180, 166] on button "Start the Test" at bounding box center [178, 161] width 36 height 10
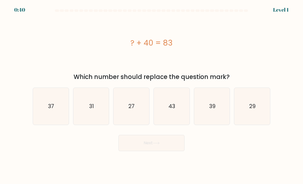
click at [178, 114] on icon "43" at bounding box center [172, 107] width 36 height 36
click at [152, 95] on input "d. 43" at bounding box center [151, 93] width 0 height 3
radio input "true"
click at [163, 149] on button "Next" at bounding box center [151, 143] width 66 height 16
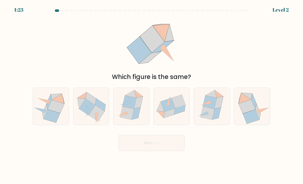
click at [214, 107] on icon at bounding box center [210, 102] width 14 height 13
click at [152, 95] on input "e." at bounding box center [151, 93] width 0 height 3
radio input "true"
click at [251, 120] on icon at bounding box center [251, 117] width 16 height 14
click at [152, 95] on input "f." at bounding box center [151, 93] width 0 height 3
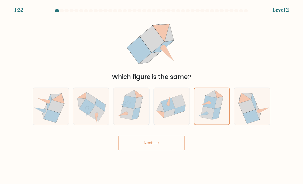
radio input "true"
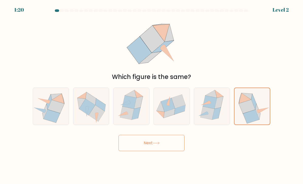
click at [169, 118] on icon at bounding box center [168, 113] width 11 height 9
click at [152, 95] on input "d." at bounding box center [151, 93] width 0 height 3
radio input "true"
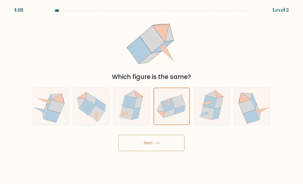
click at [243, 122] on icon at bounding box center [252, 106] width 36 height 35
click at [152, 95] on input "f." at bounding box center [151, 93] width 0 height 3
radio input "true"
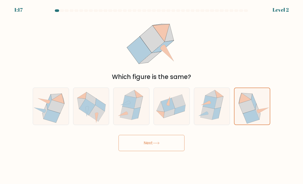
click at [167, 148] on button "Next" at bounding box center [151, 143] width 66 height 16
